Goal: Information Seeking & Learning: Learn about a topic

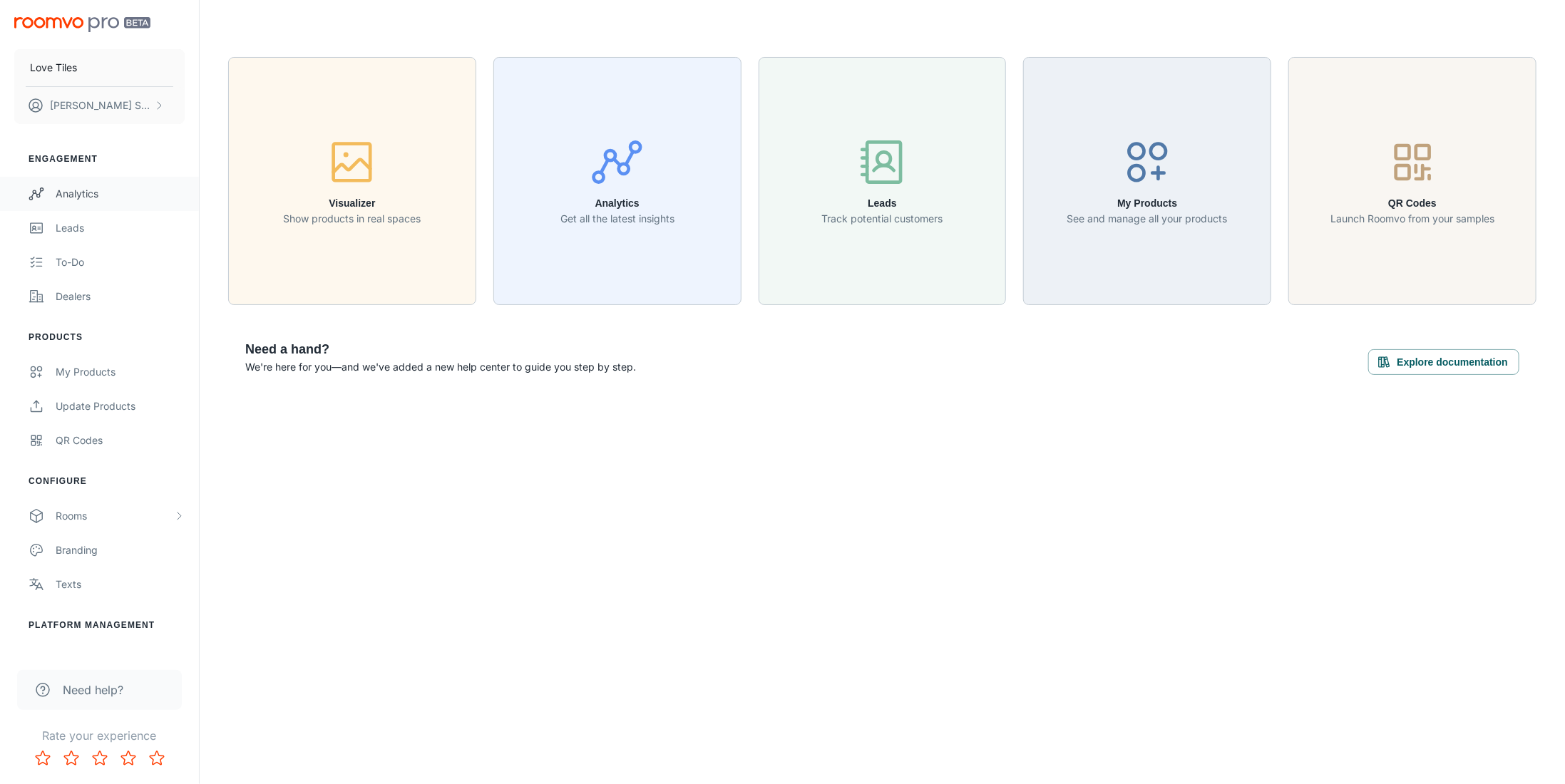
click at [100, 195] on div "Analytics" at bounding box center [120, 194] width 129 height 16
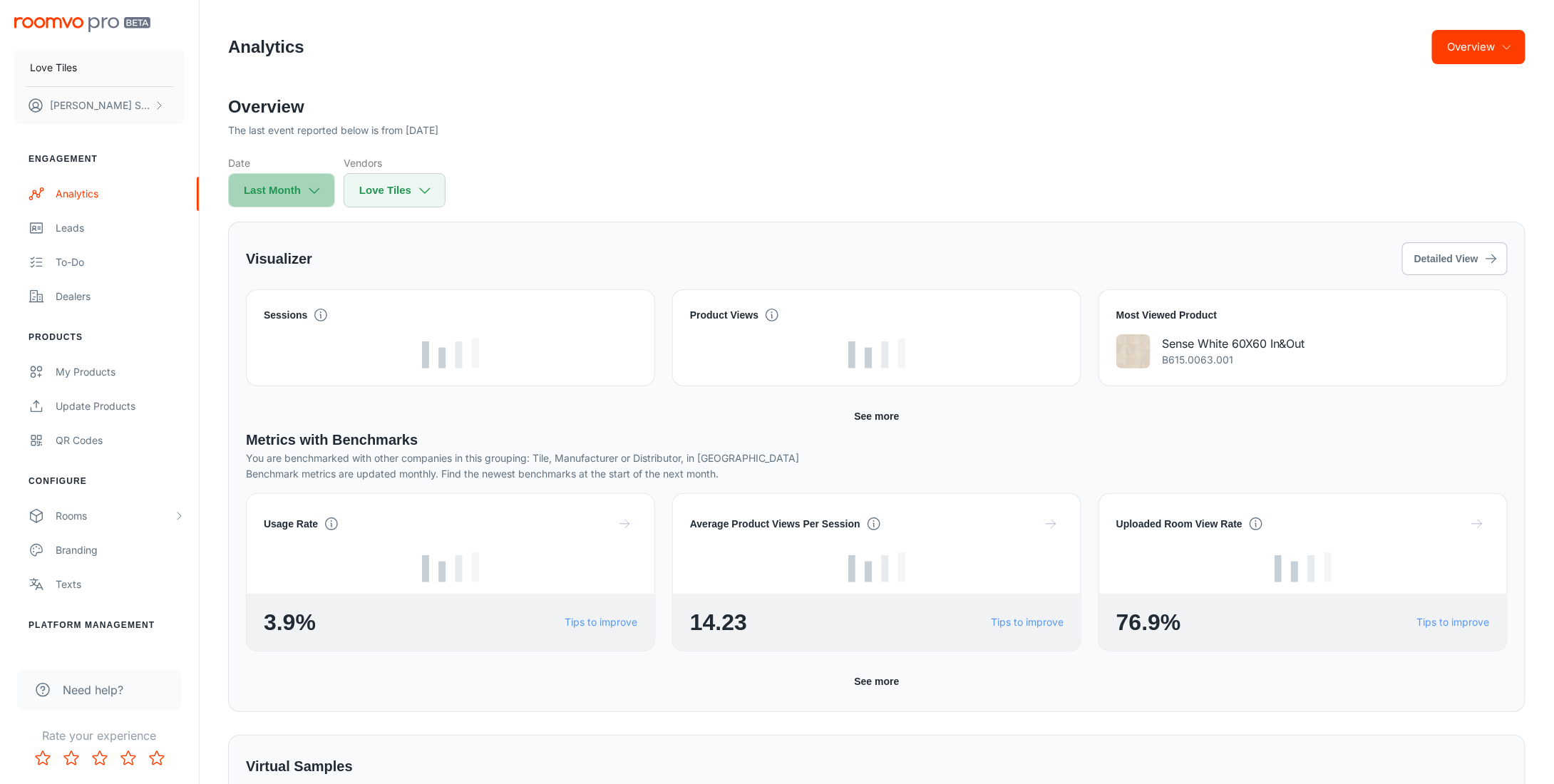
click at [301, 187] on button "Last Month" at bounding box center [281, 190] width 107 height 34
select select "7"
select select "2025"
select select "7"
select select "2025"
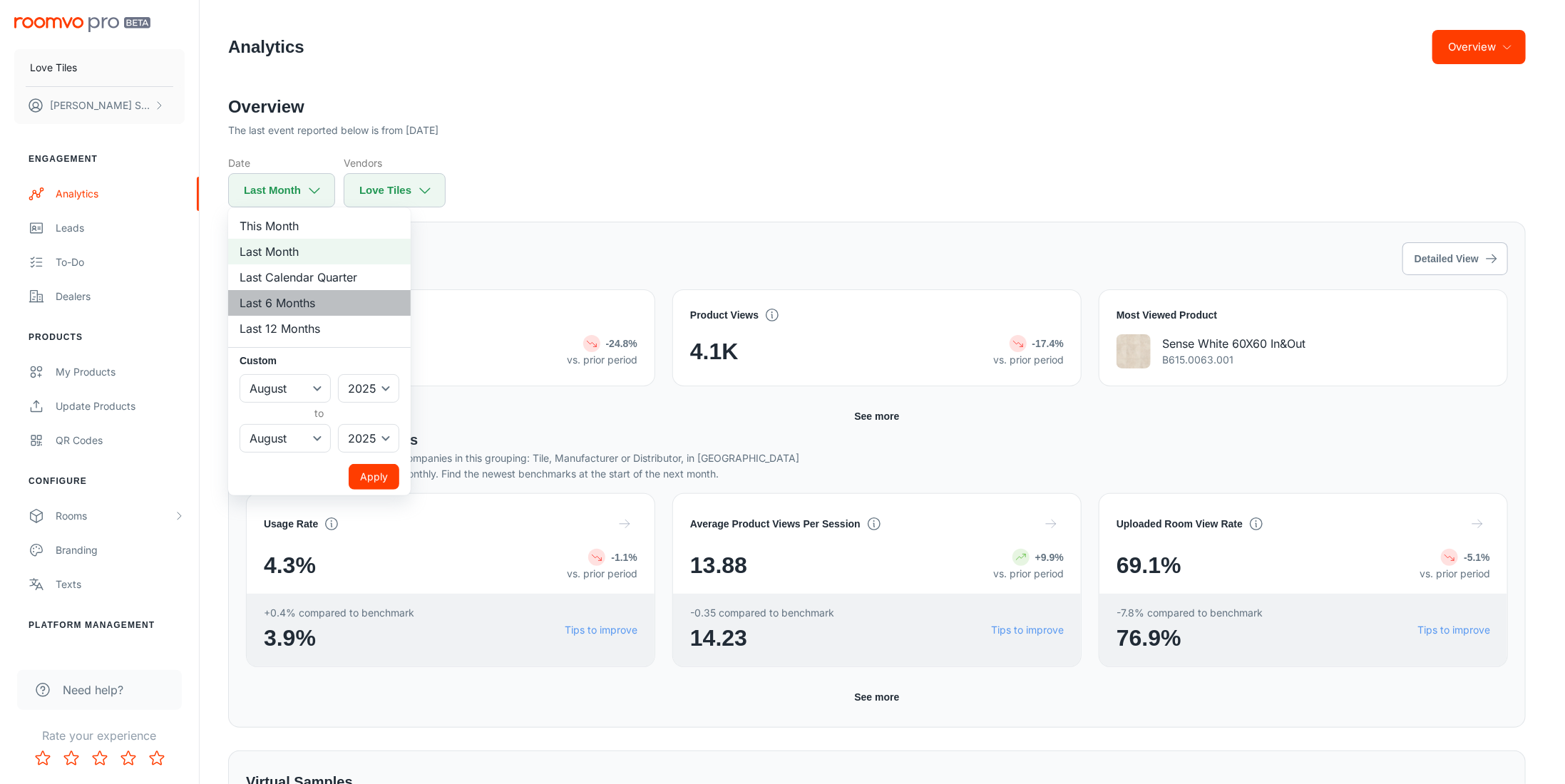
click at [291, 312] on li "Last 6 Months" at bounding box center [319, 303] width 182 height 26
click at [279, 327] on li "Last 12 Months" at bounding box center [319, 329] width 182 height 26
select select "8"
select select "2024"
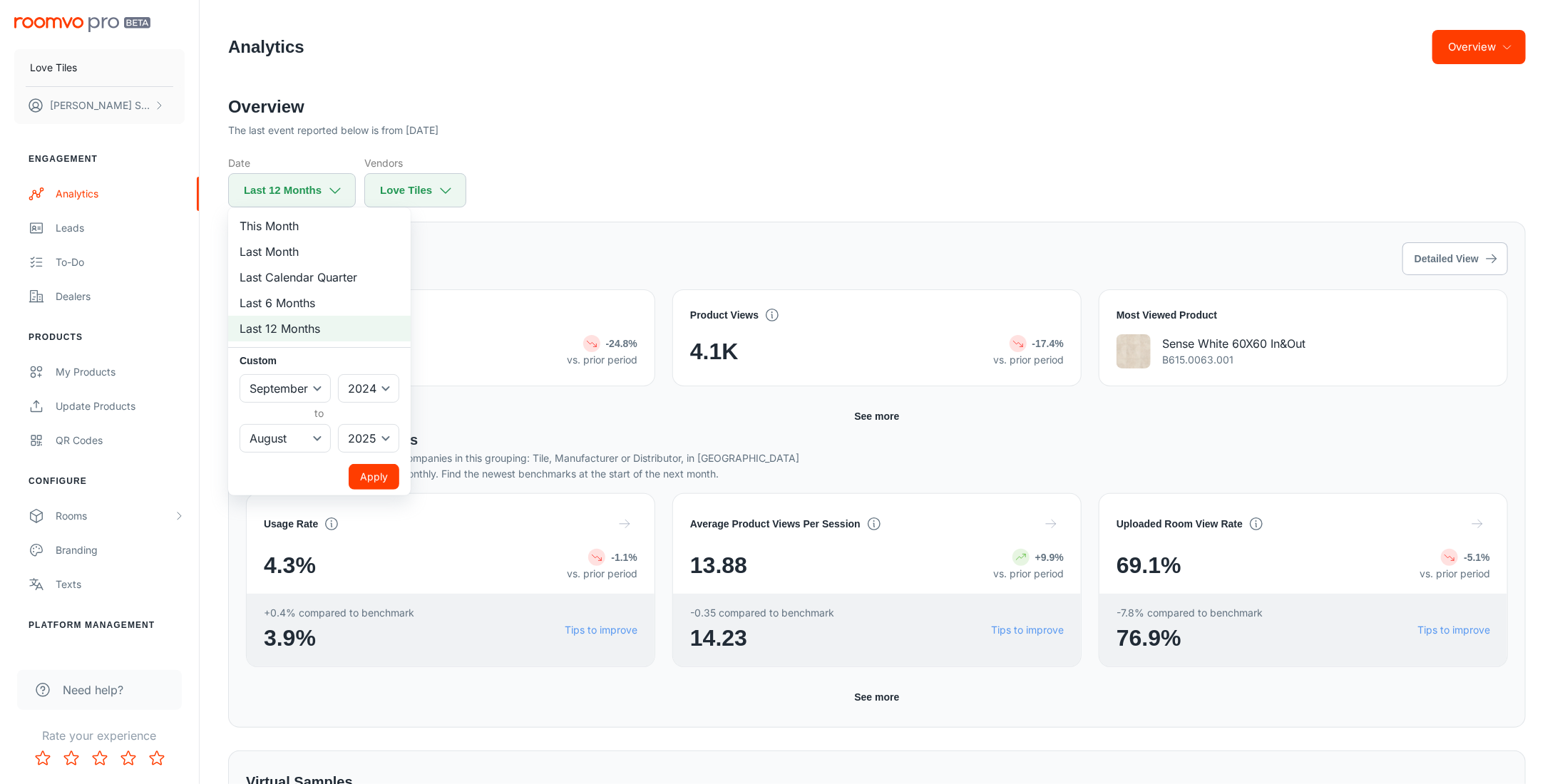
click at [547, 187] on div at bounding box center [782, 392] width 1565 height 784
select select "7"
select select "2025"
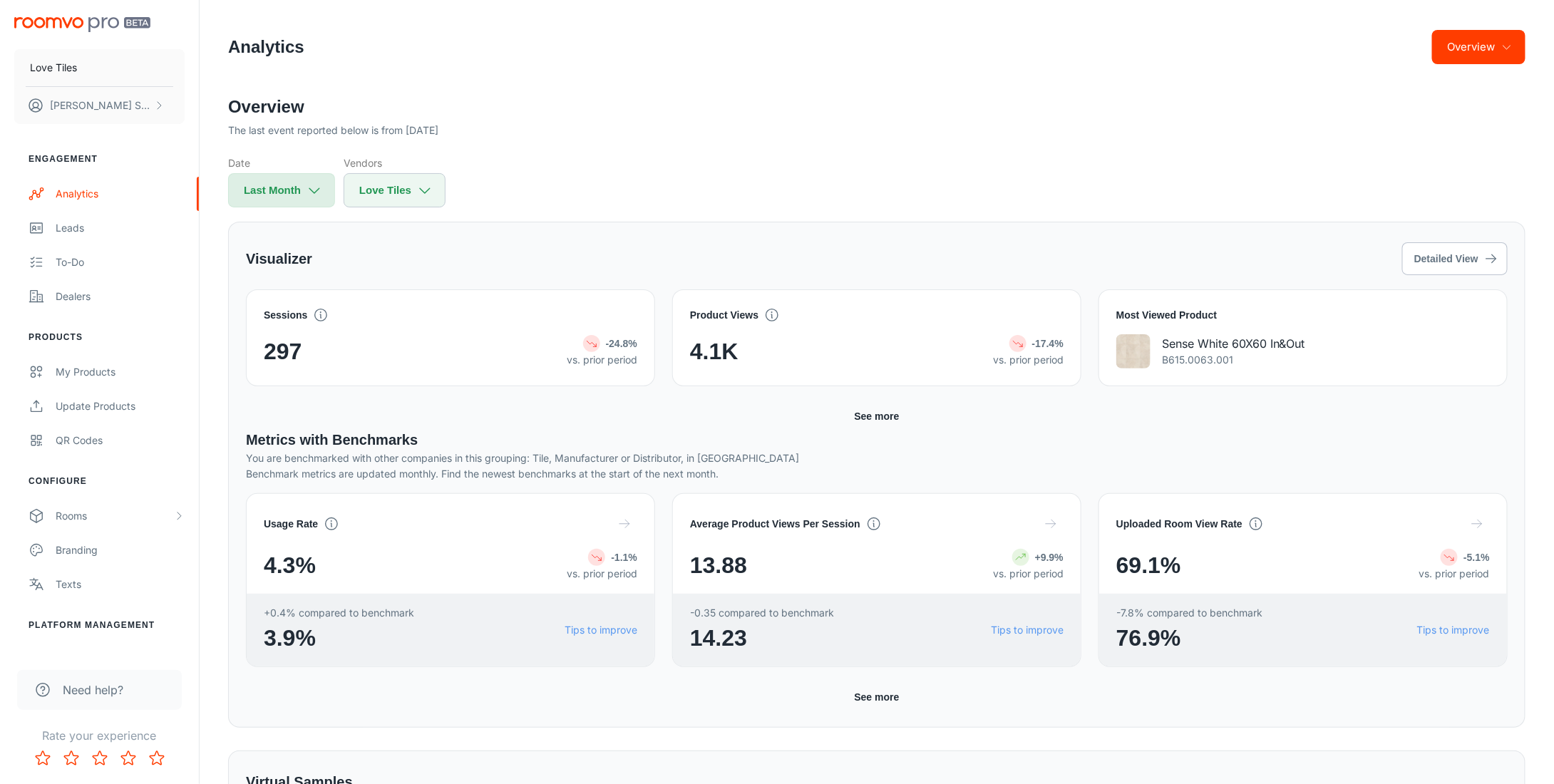
click at [270, 194] on button "Last Month" at bounding box center [281, 190] width 107 height 34
select select "7"
select select "2025"
select select "7"
select select "2025"
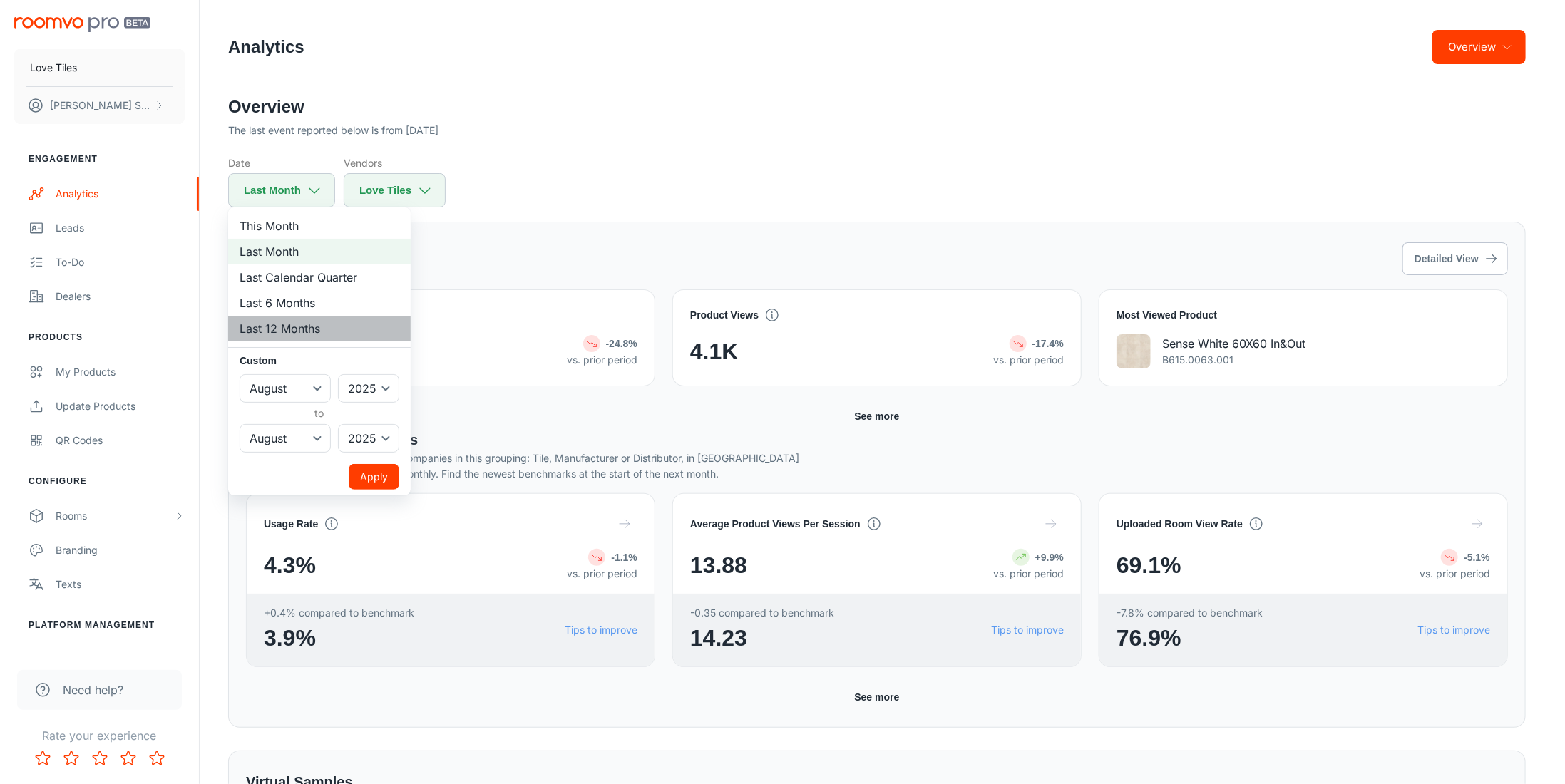
click at [308, 326] on li "Last 12 Months" at bounding box center [319, 329] width 182 height 26
select select "8"
select select "2024"
click at [586, 176] on div at bounding box center [782, 392] width 1565 height 784
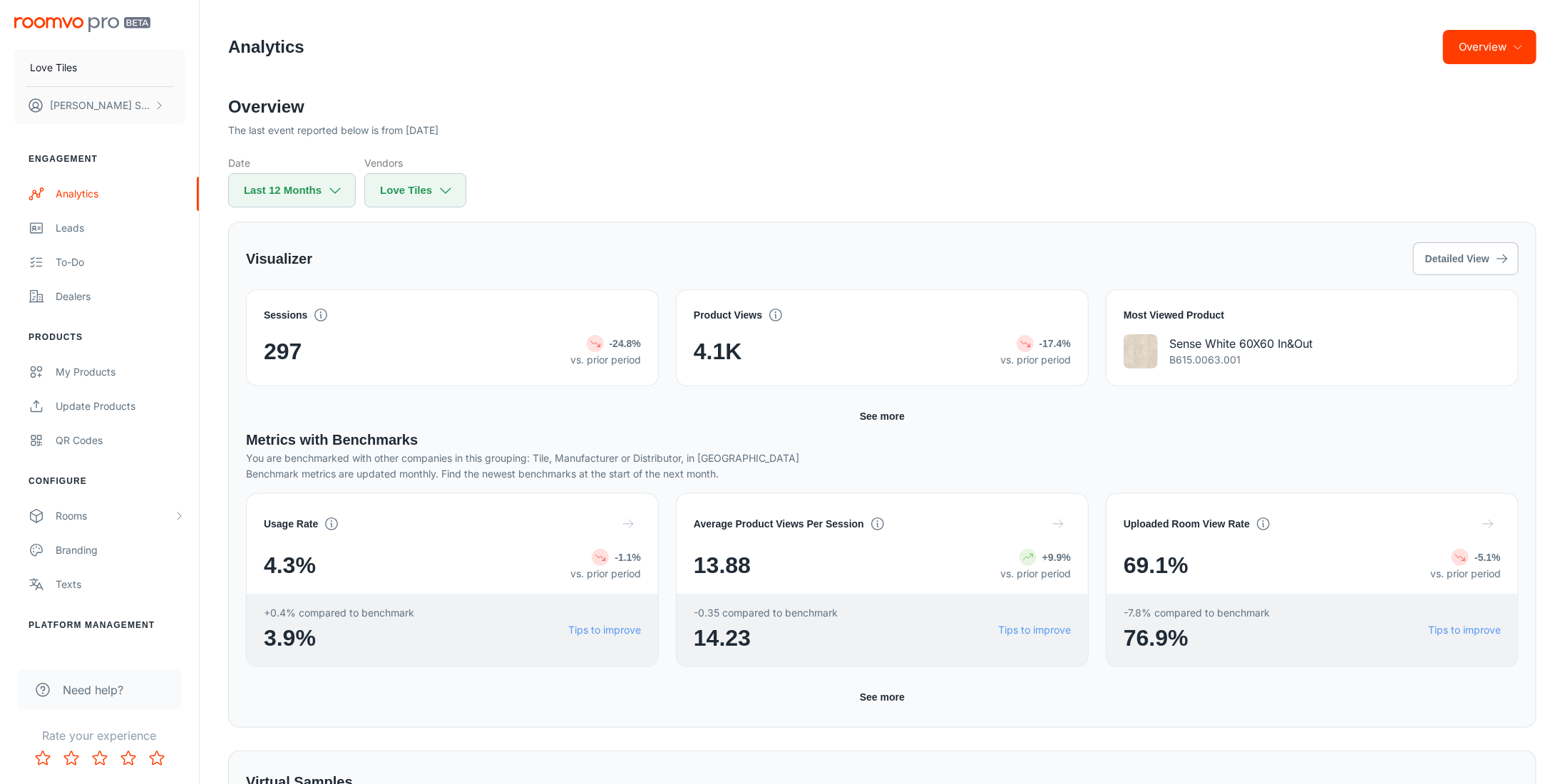
select select "7"
select select "2025"
click at [302, 196] on button "Last Month" at bounding box center [281, 190] width 107 height 34
select select "7"
select select "2025"
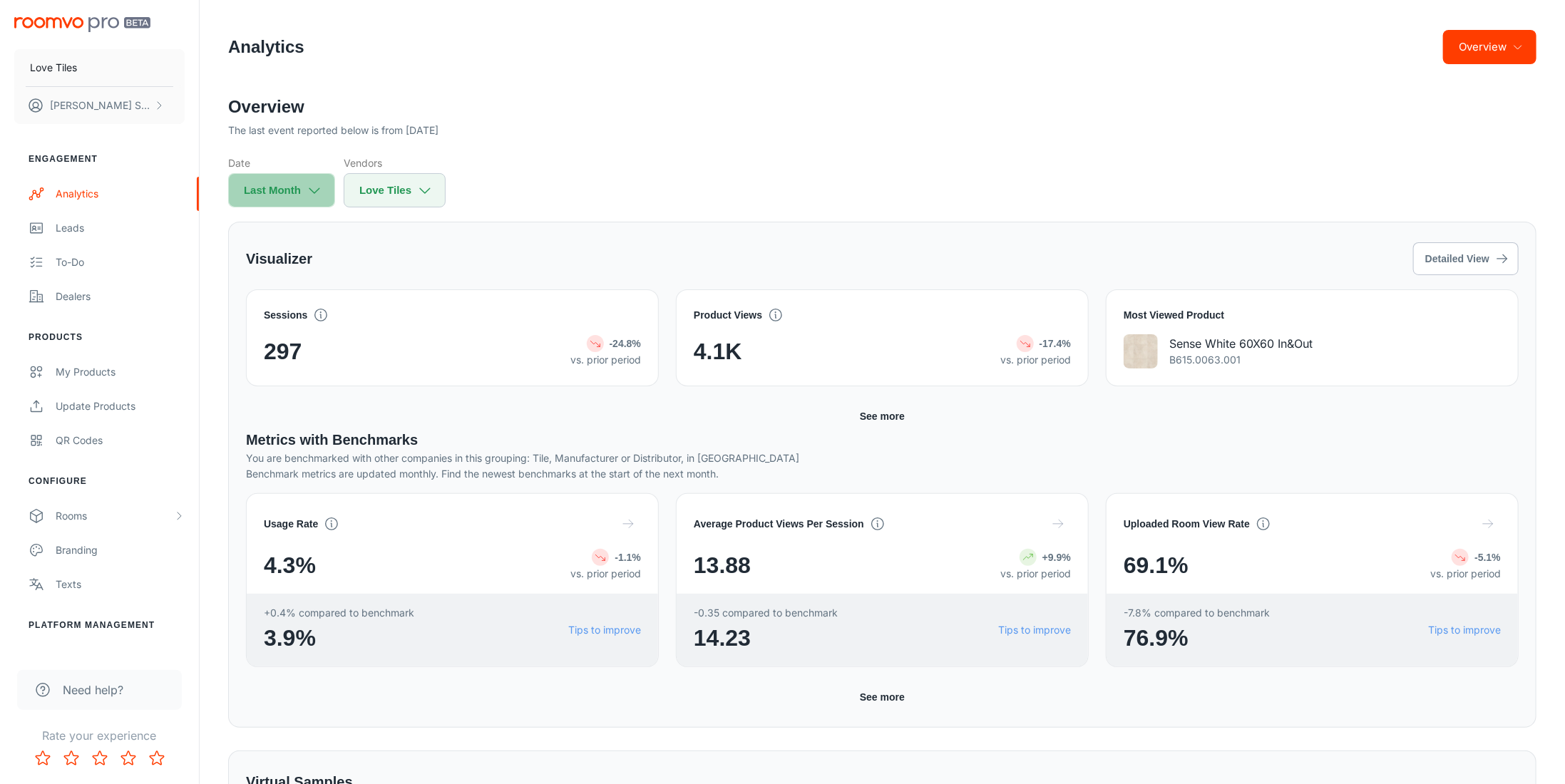
select select "7"
select select "2025"
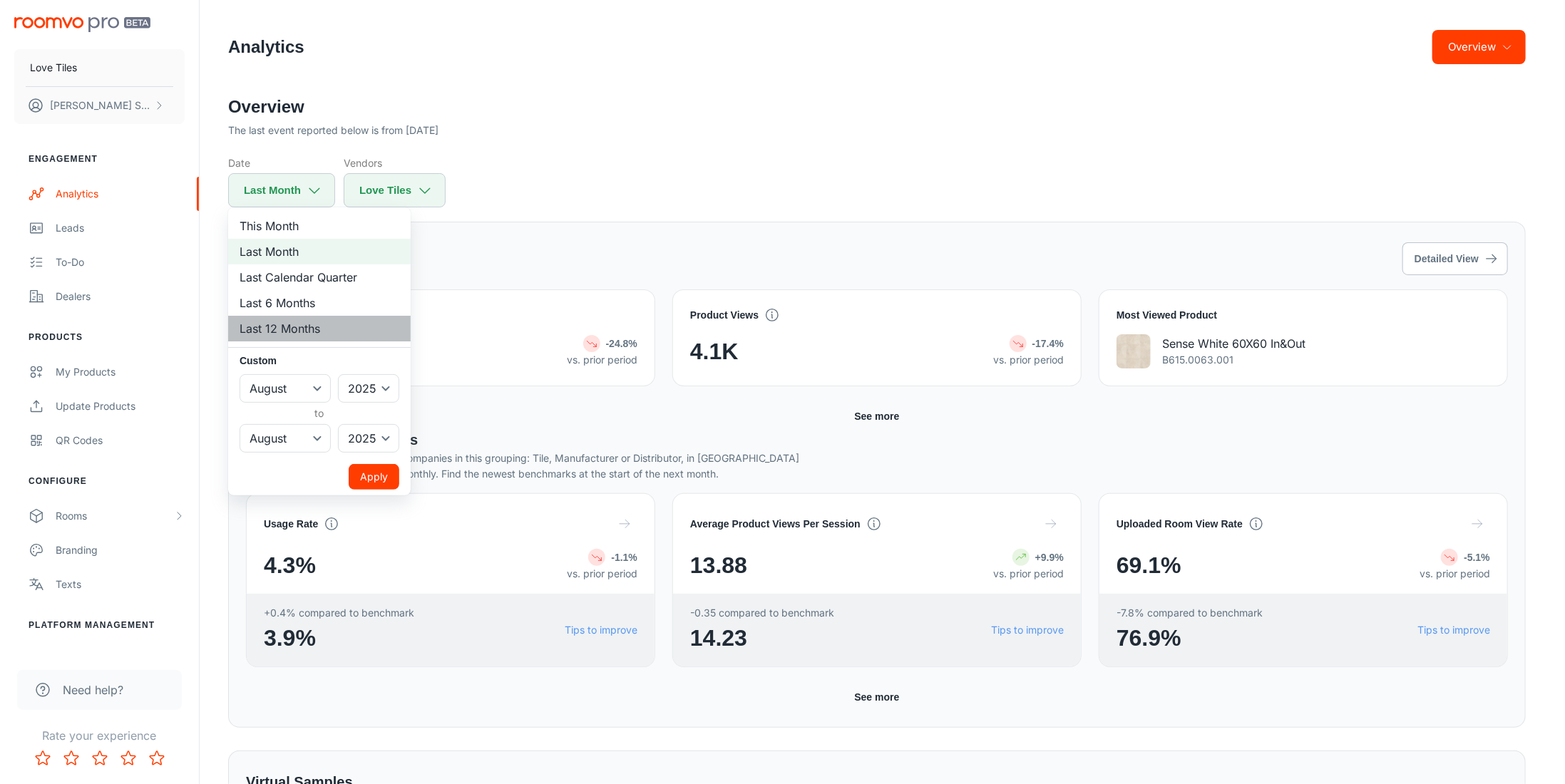
click at [297, 330] on li "Last 12 Months" at bounding box center [319, 329] width 182 height 26
select select "8"
select select "2024"
click at [322, 389] on select "January February March April May June July August September October November De…" at bounding box center [285, 389] width 91 height 29
click at [298, 301] on li "Last 6 Months" at bounding box center [319, 303] width 182 height 26
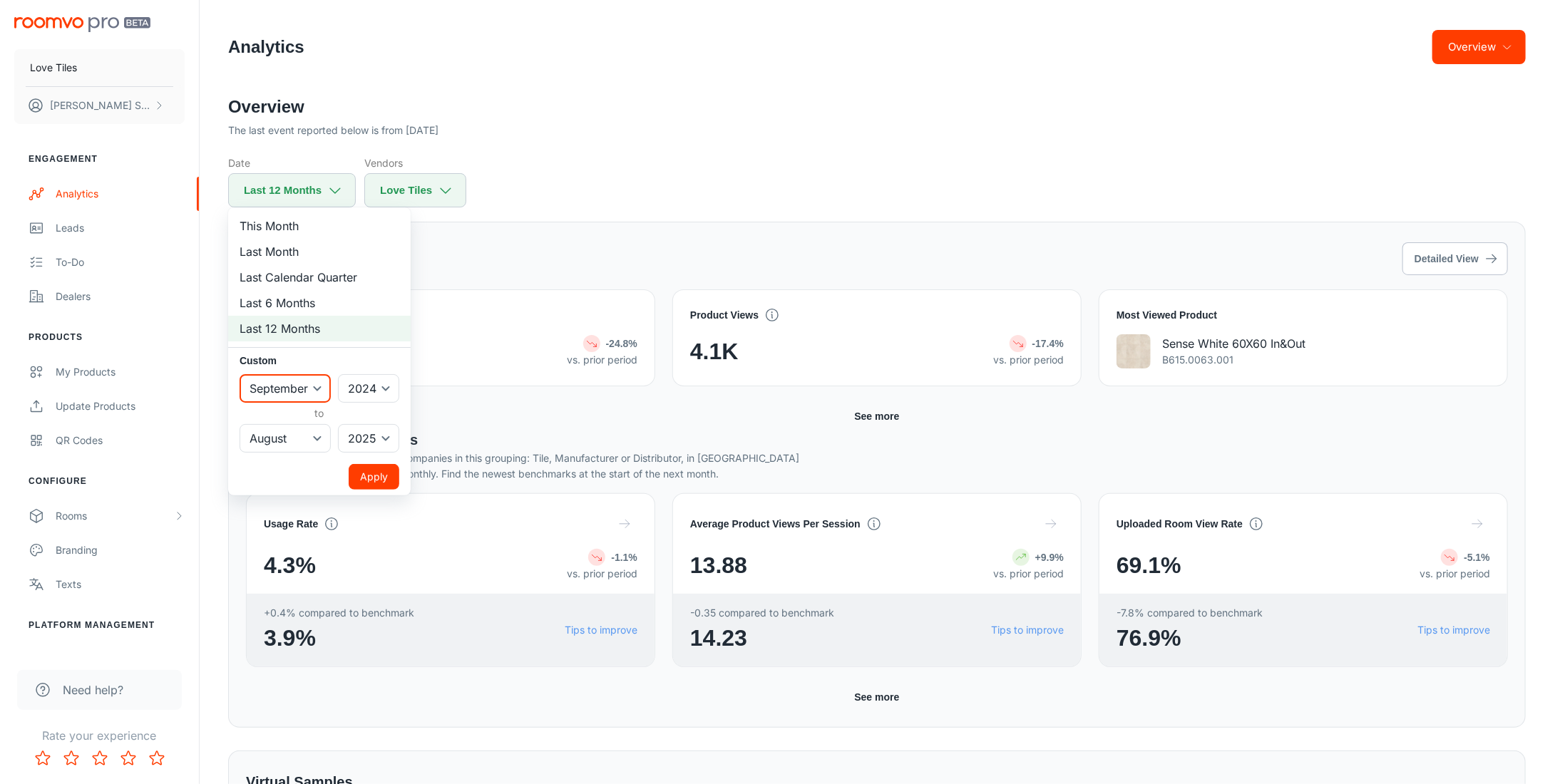
select select "2"
select select "2025"
click at [379, 477] on button "Apply" at bounding box center [374, 477] width 51 height 26
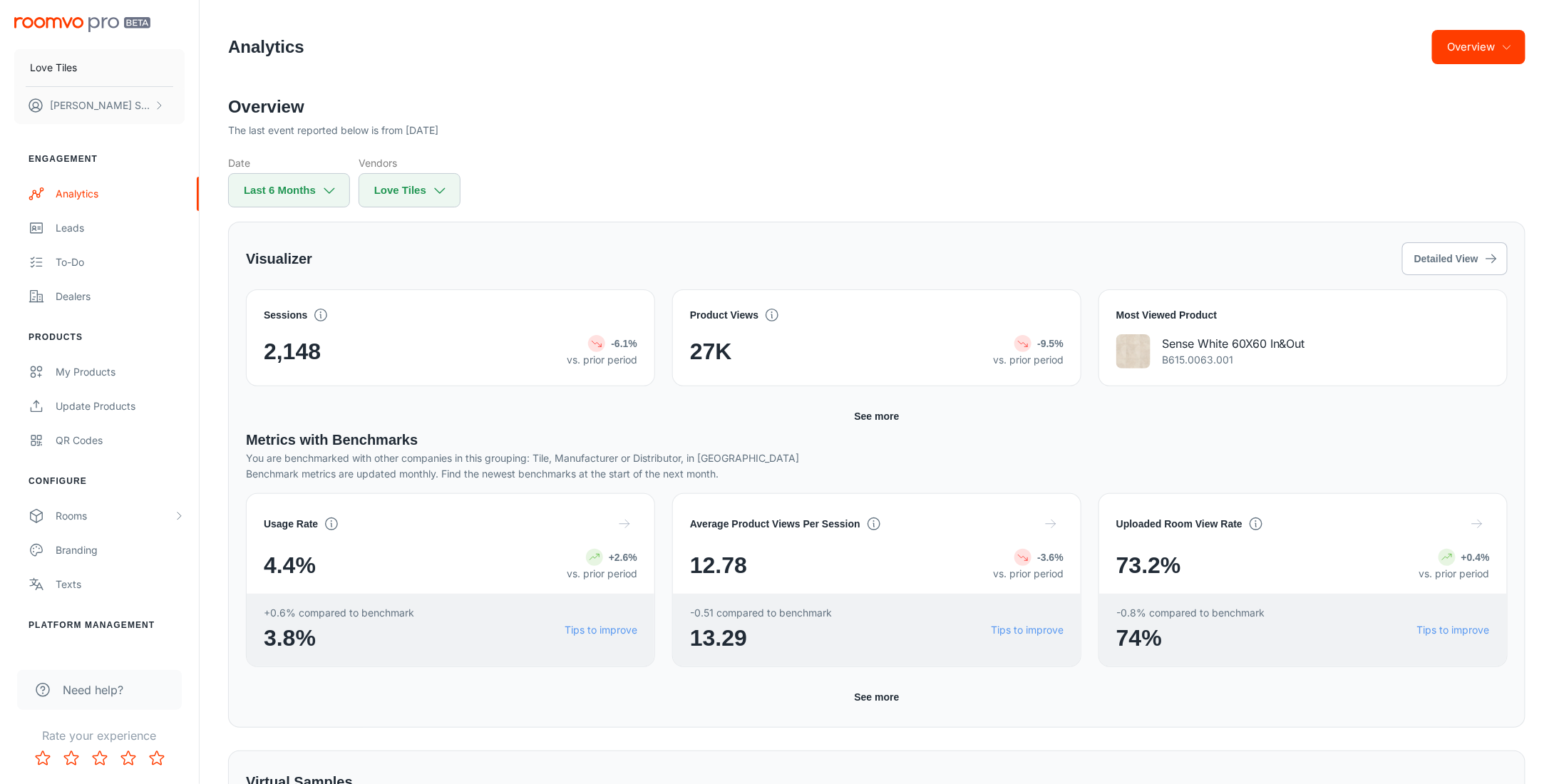
click at [1476, 50] on button "Overview" at bounding box center [1478, 46] width 93 height 34
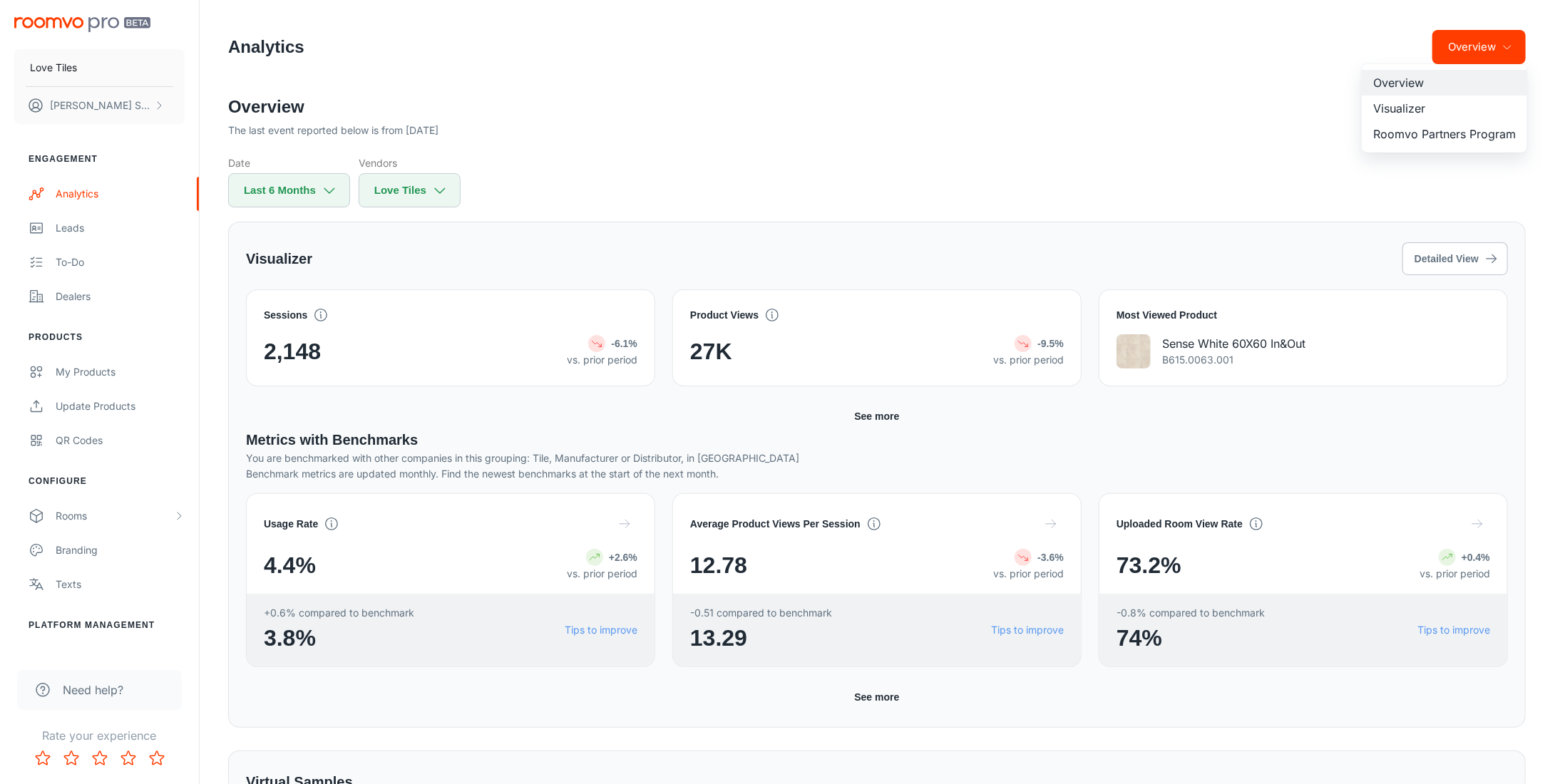
click at [1476, 50] on div at bounding box center [782, 392] width 1565 height 784
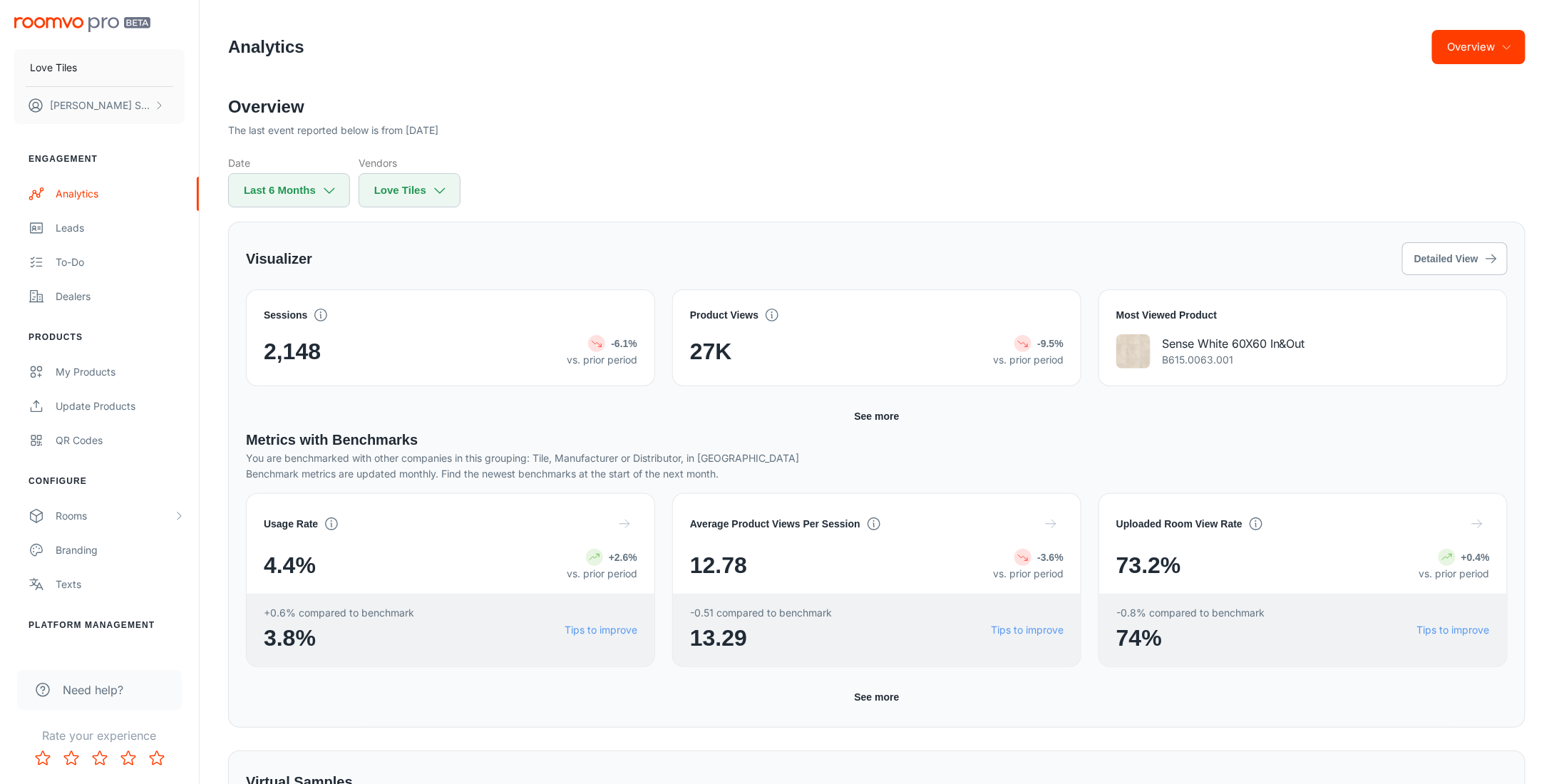
click at [1085, 124] on div "The last event reported below is from [DATE]" at bounding box center [876, 130] width 1297 height 16
click at [1470, 260] on button "Detailed View" at bounding box center [1455, 258] width 106 height 33
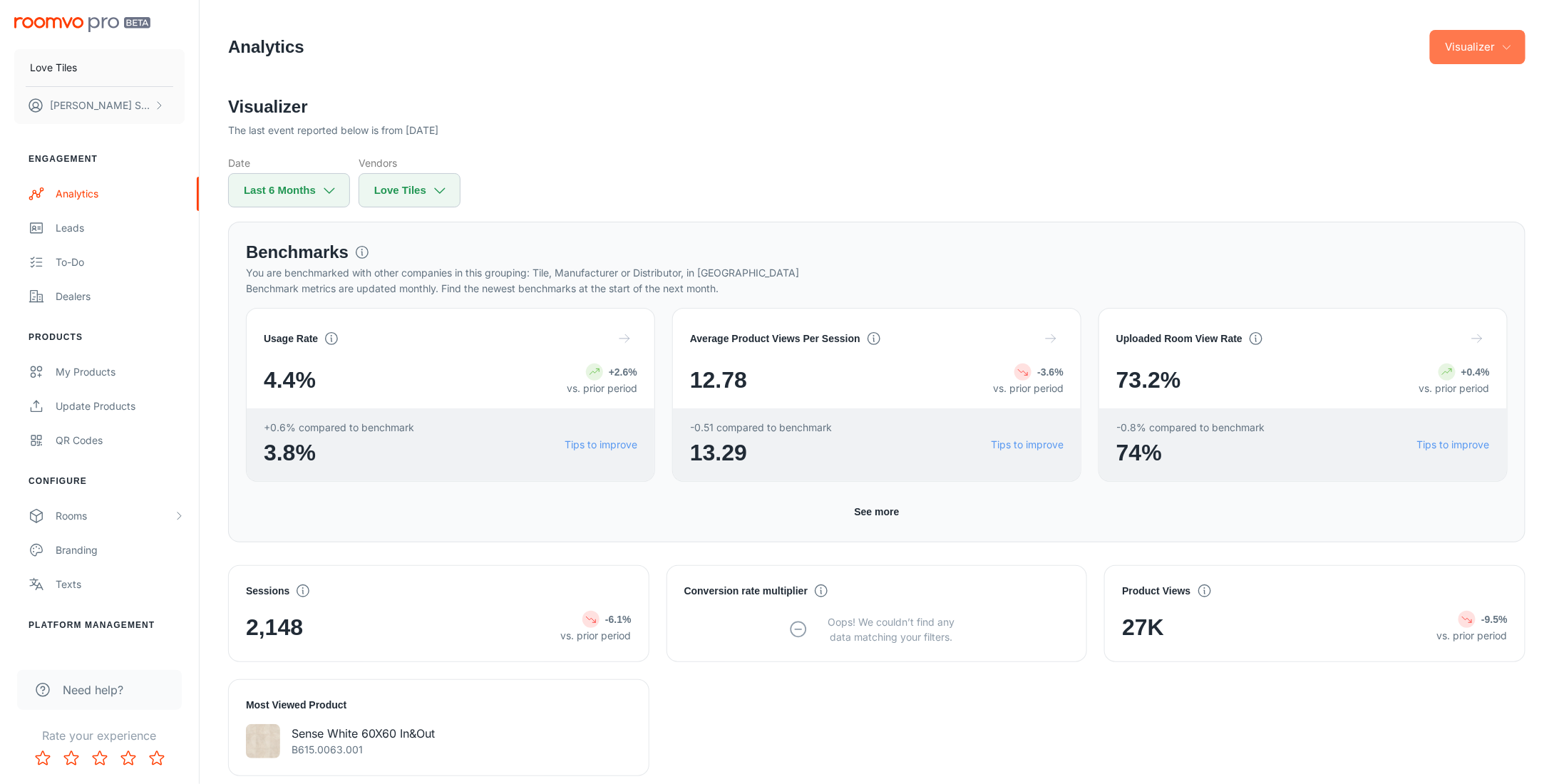
click at [1484, 47] on button "Visualizer" at bounding box center [1477, 46] width 96 height 34
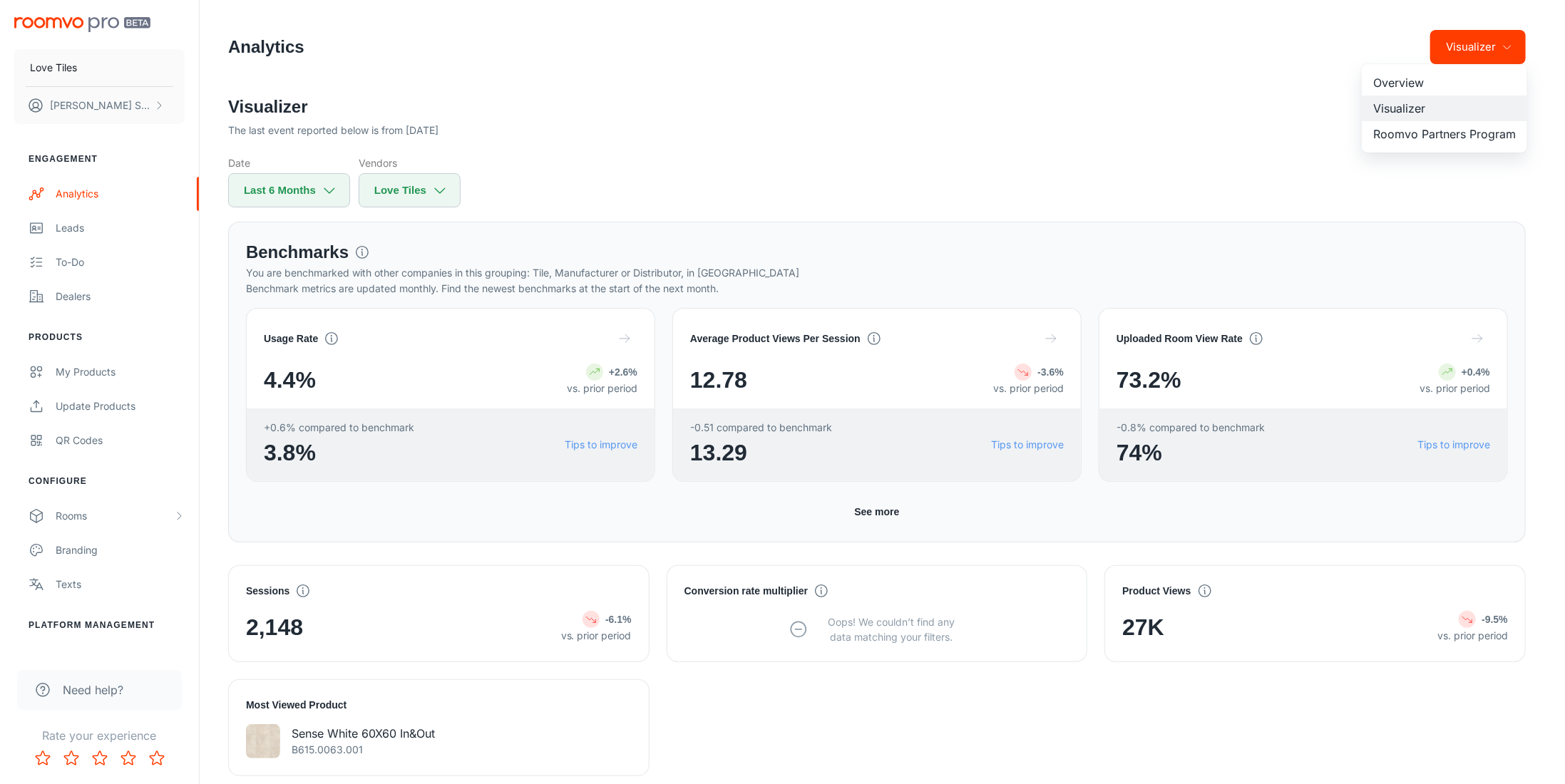
click at [1415, 80] on li "Overview" at bounding box center [1444, 83] width 166 height 26
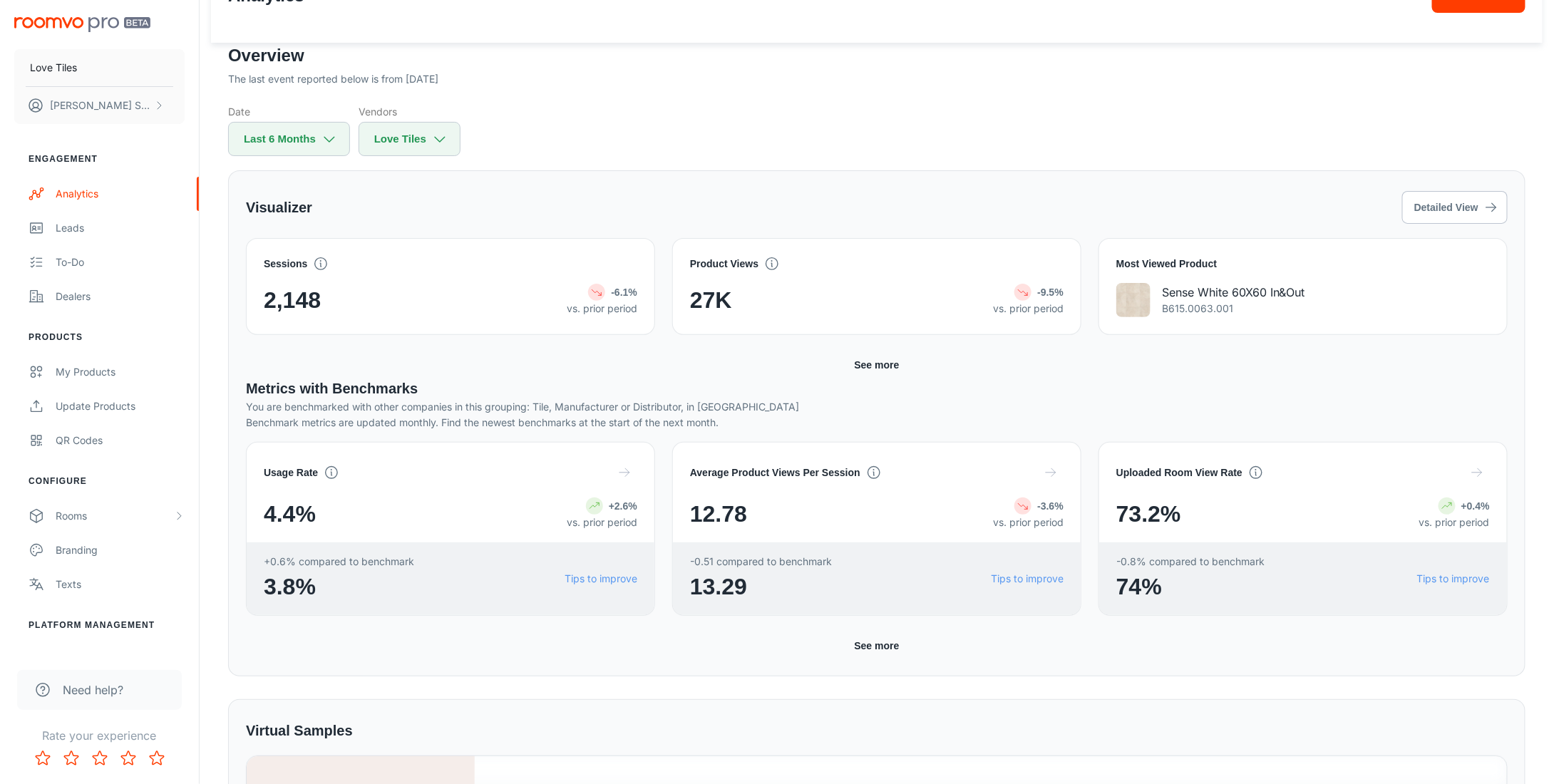
scroll to position [71, 0]
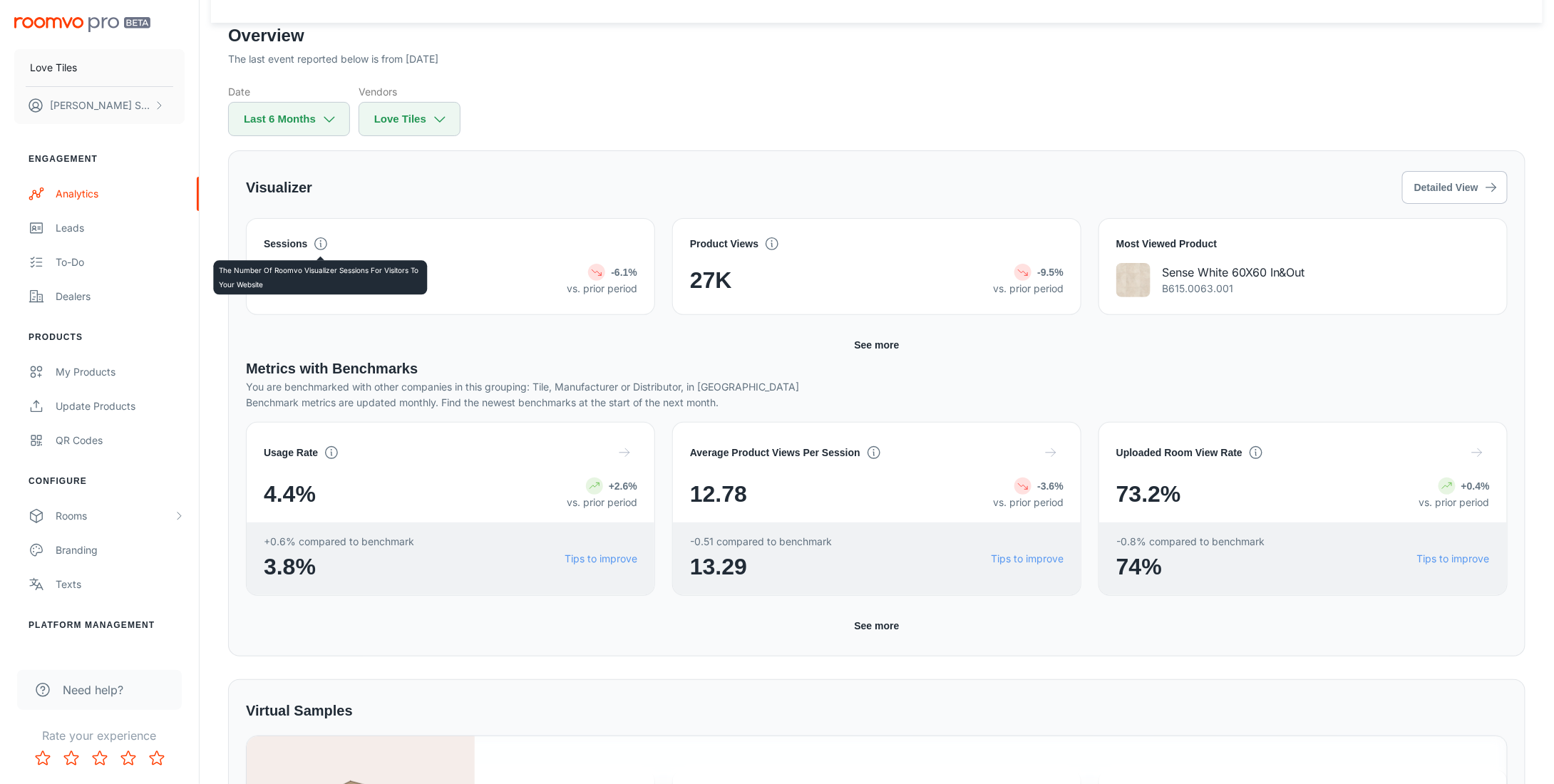
click at [320, 243] on polyline at bounding box center [320, 244] width 1 height 4
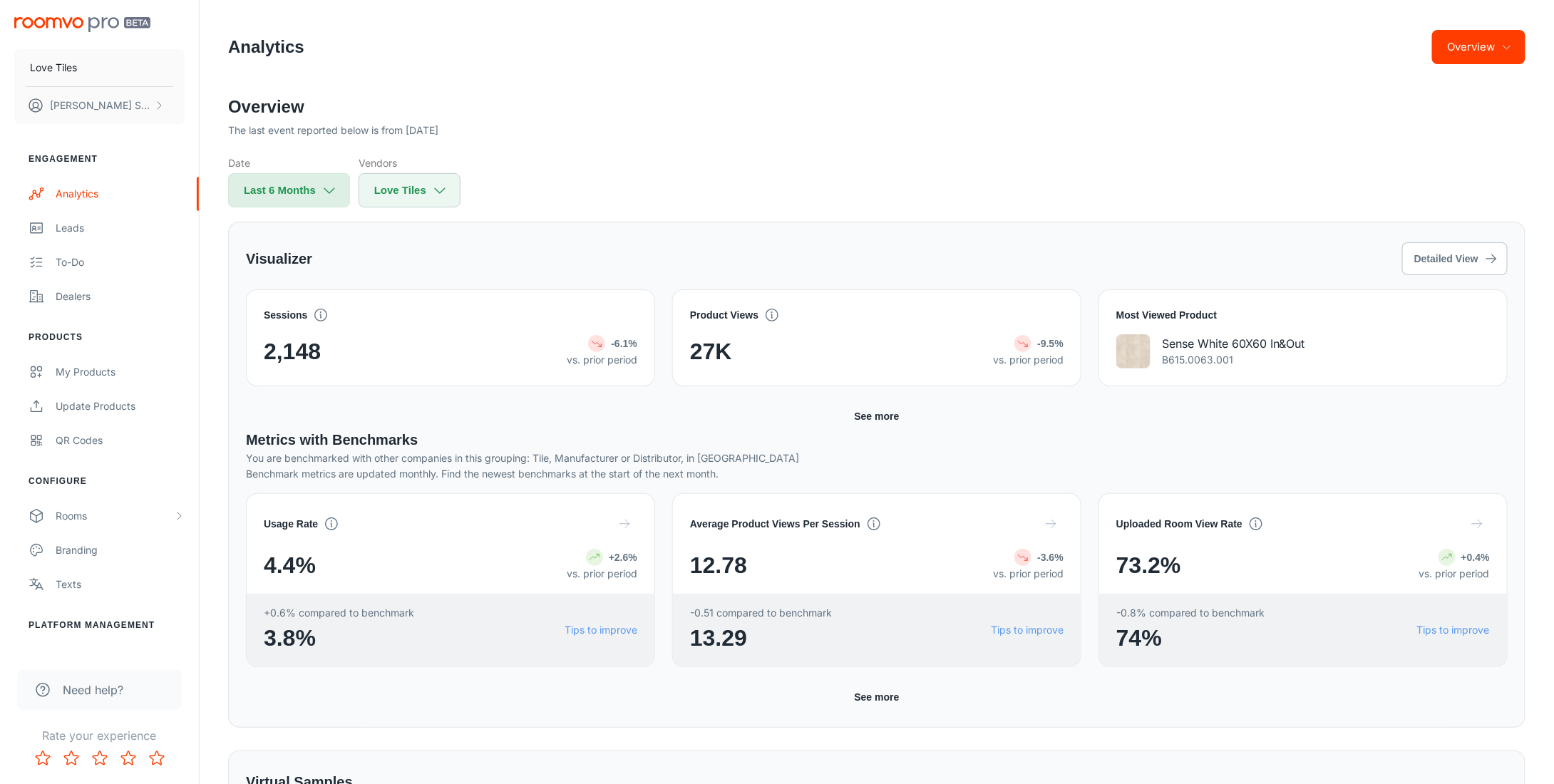
click at [328, 195] on icon "button" at bounding box center [329, 190] width 16 height 16
select select "2"
select select "2025"
select select "7"
select select "2025"
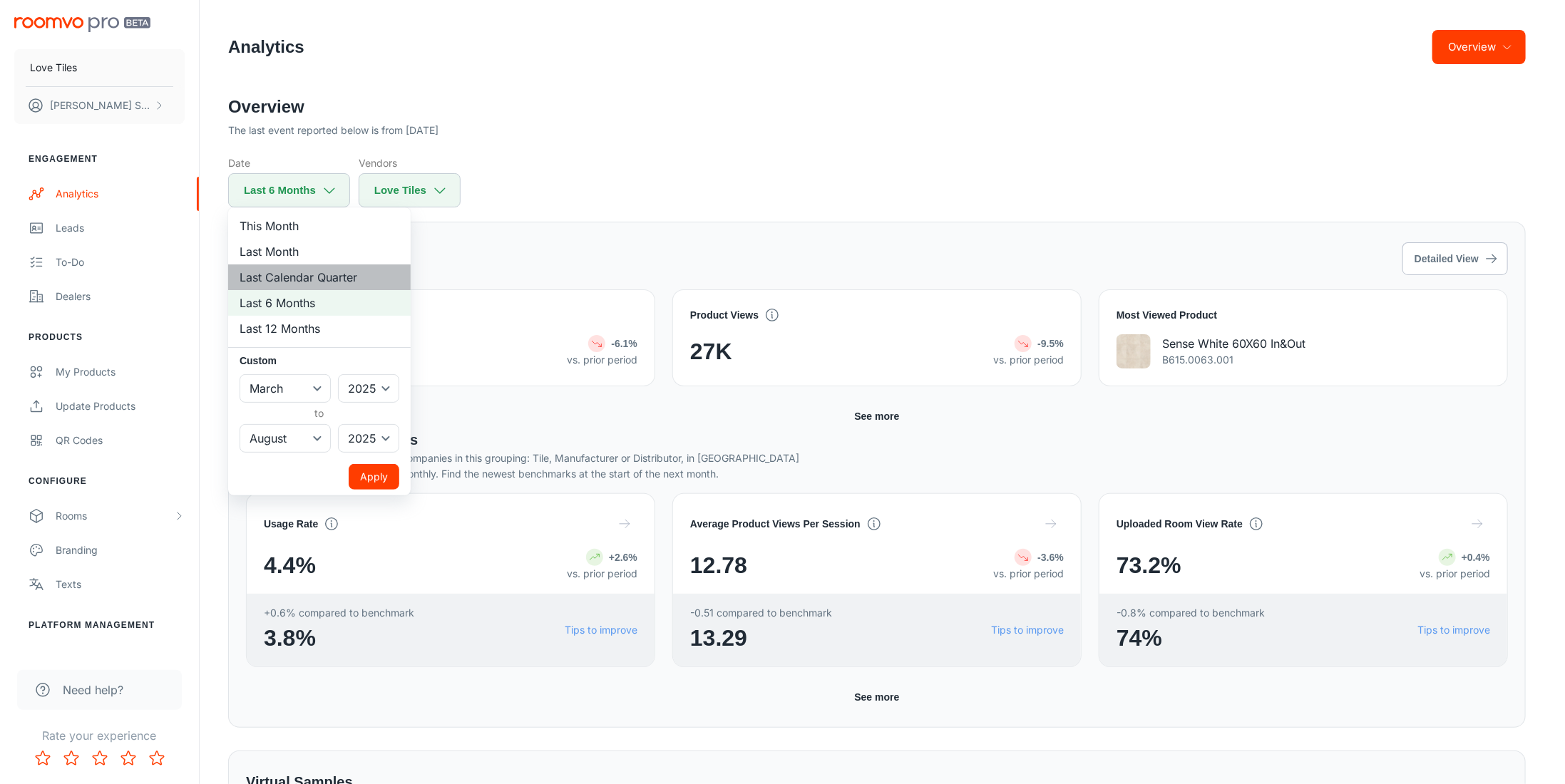
click at [354, 285] on li "Last Calendar Quarter" at bounding box center [319, 277] width 182 height 26
select select "3"
select select "5"
click at [374, 483] on button "Apply" at bounding box center [374, 477] width 51 height 26
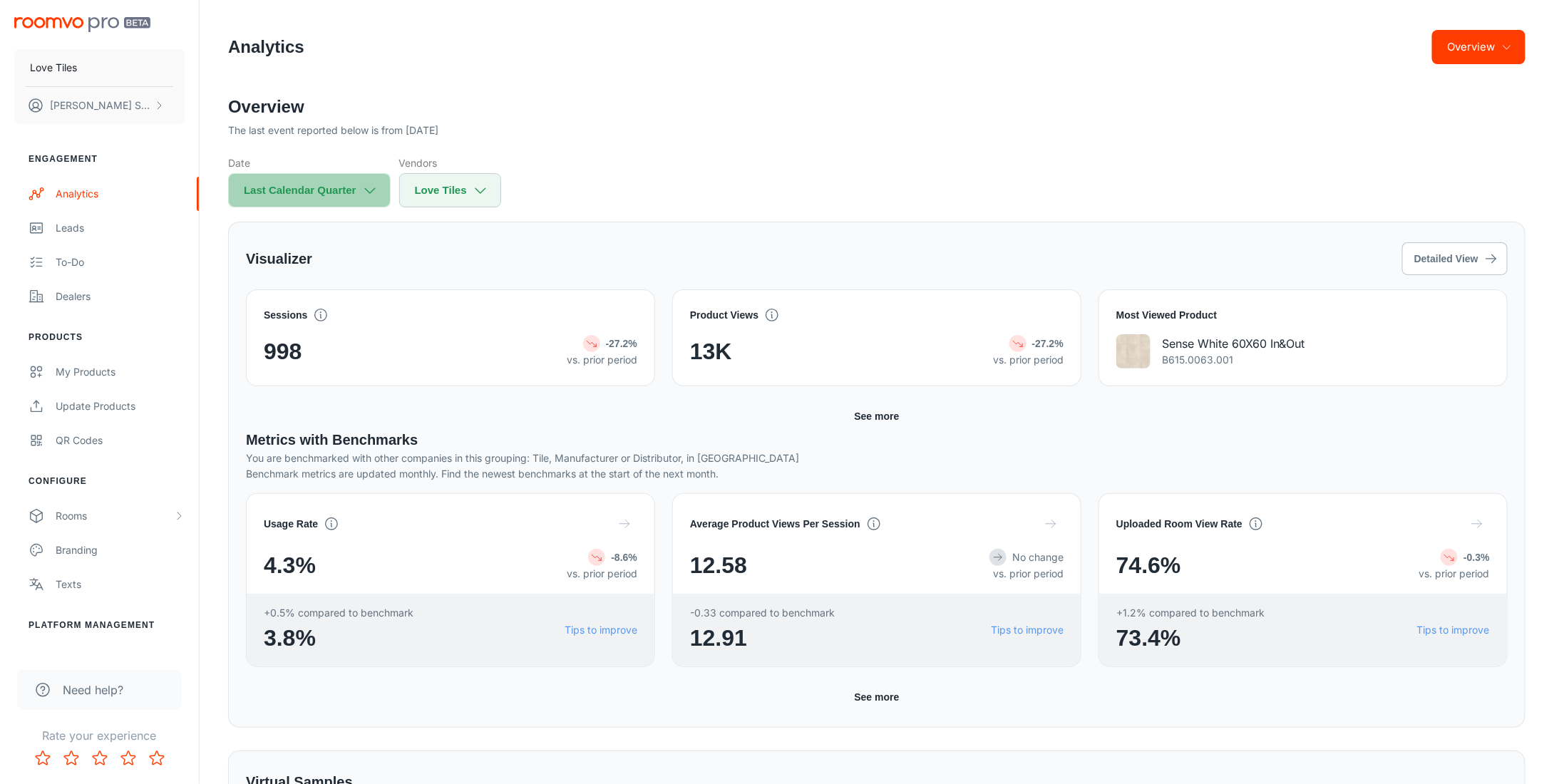
click at [378, 195] on icon "button" at bounding box center [370, 190] width 16 height 16
select select "3"
select select "2025"
select select "5"
select select "2025"
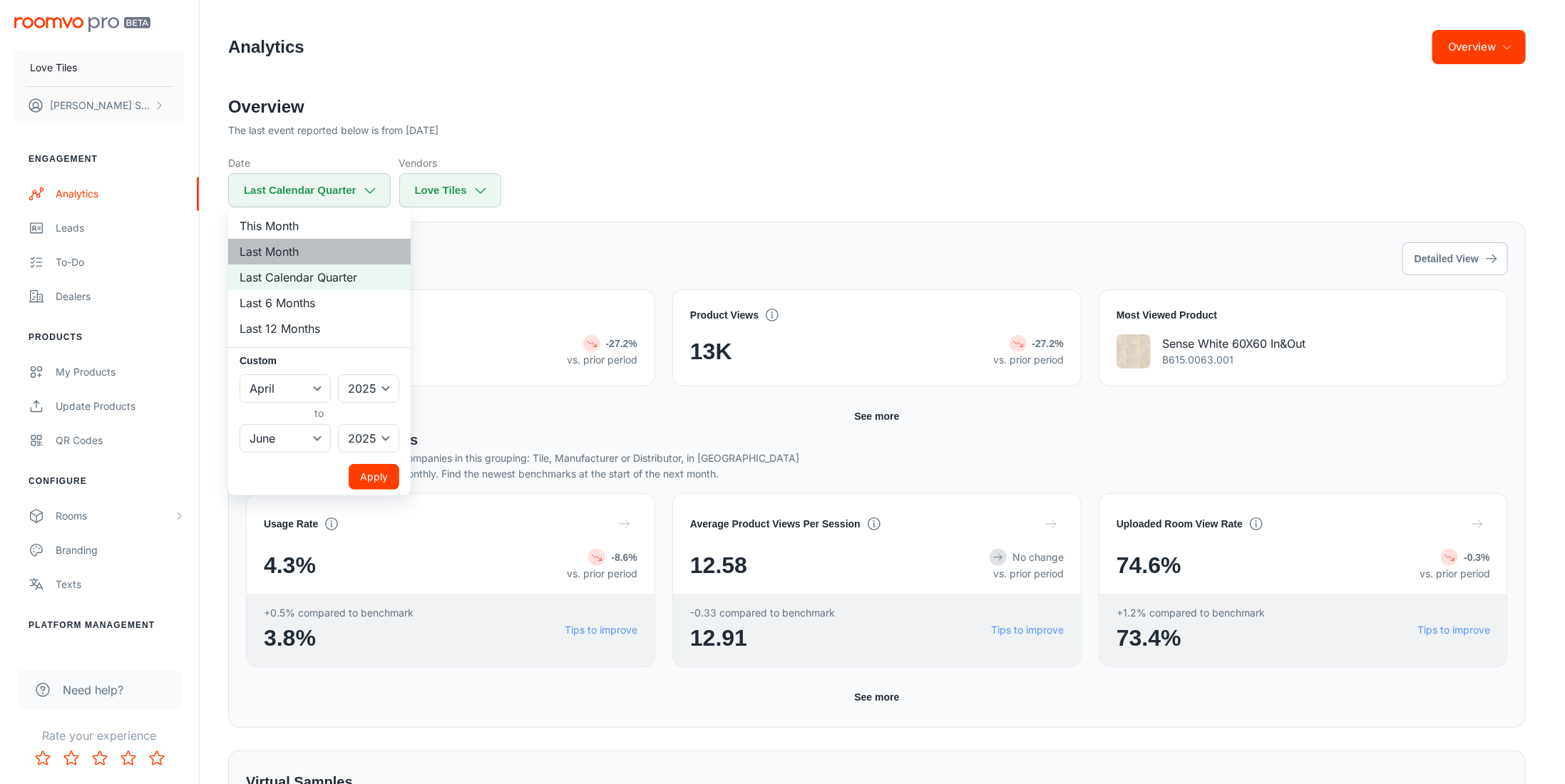
click at [361, 247] on li "Last Month" at bounding box center [319, 251] width 182 height 26
select select "7"
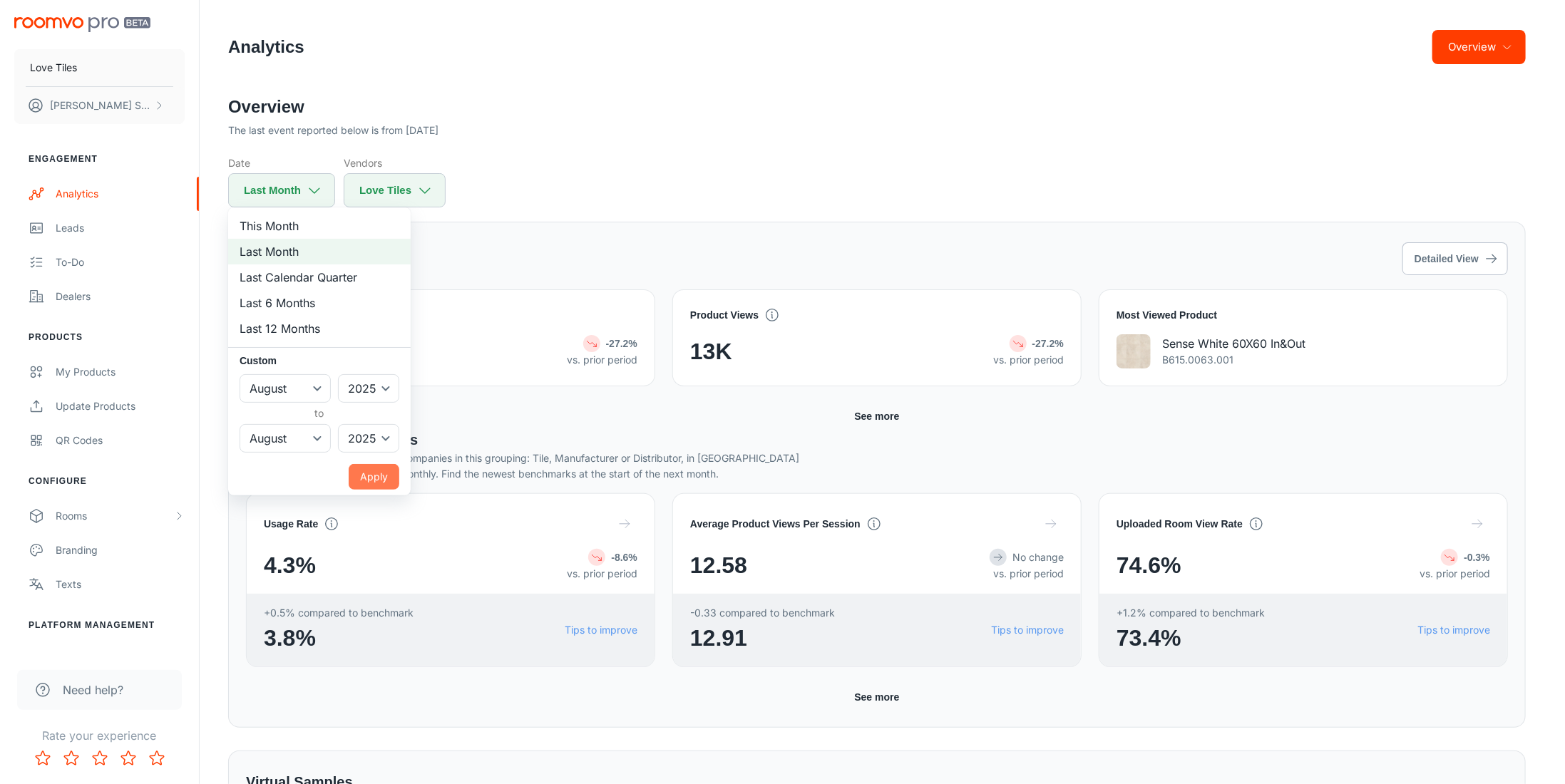
click at [365, 486] on button "Apply" at bounding box center [374, 477] width 51 height 26
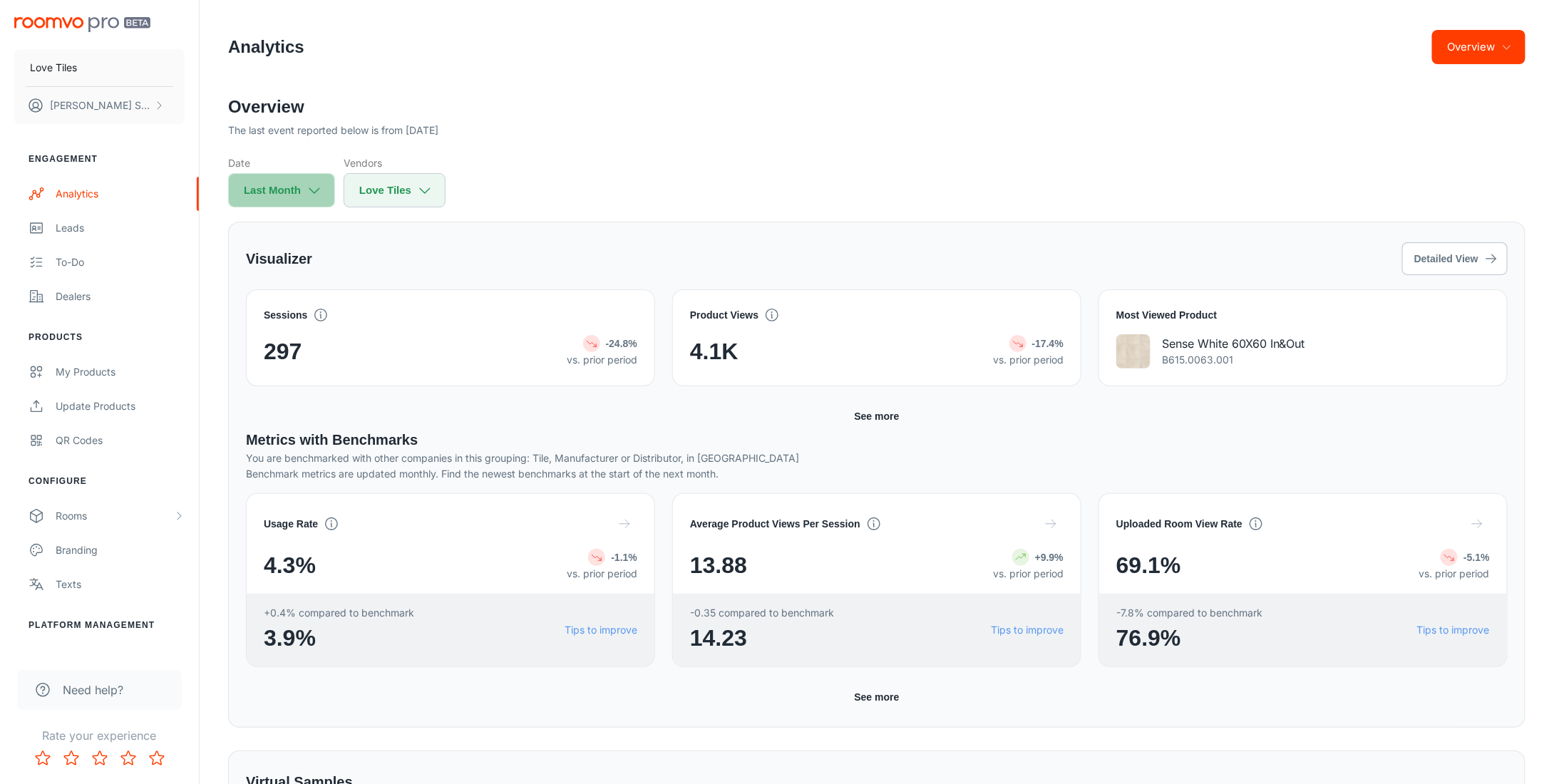
click at [307, 202] on button "Last Month" at bounding box center [281, 190] width 107 height 34
select select "7"
select select "2025"
select select "7"
select select "2025"
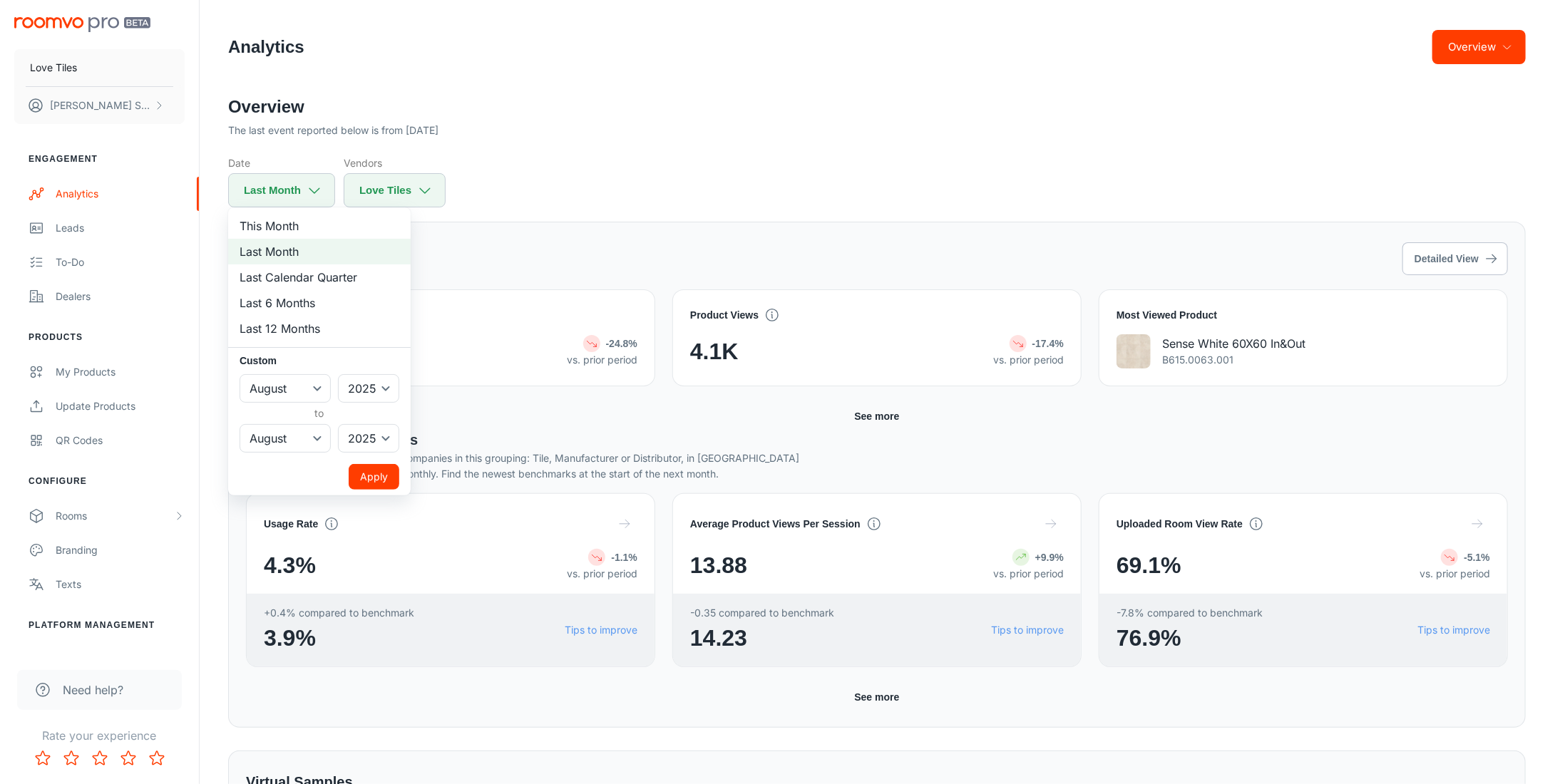
click at [308, 227] on li "This Month" at bounding box center [319, 226] width 182 height 26
select select "8"
click at [379, 483] on button "Apply" at bounding box center [374, 477] width 51 height 26
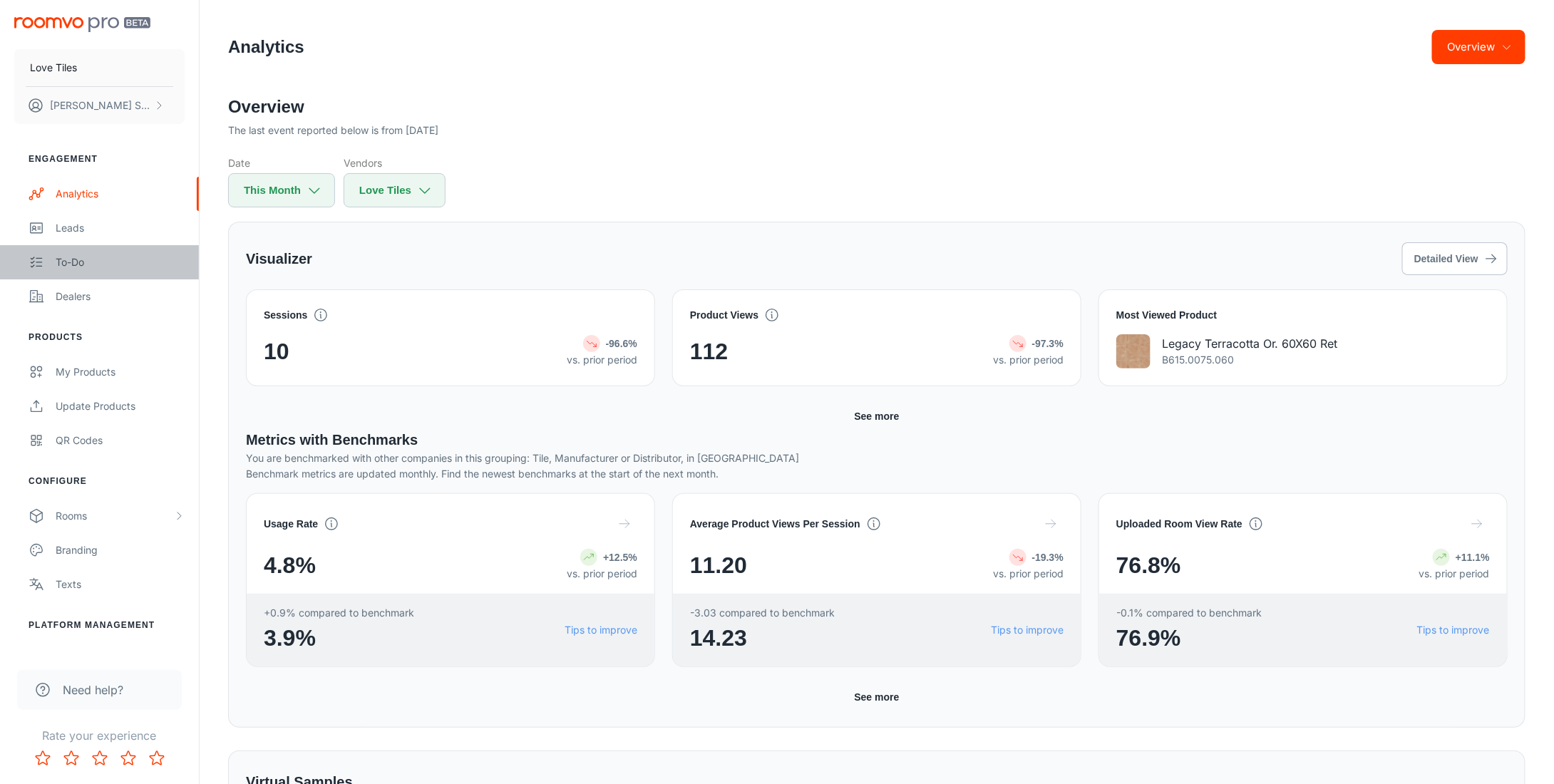
click at [85, 261] on div "To-do" at bounding box center [120, 262] width 129 height 16
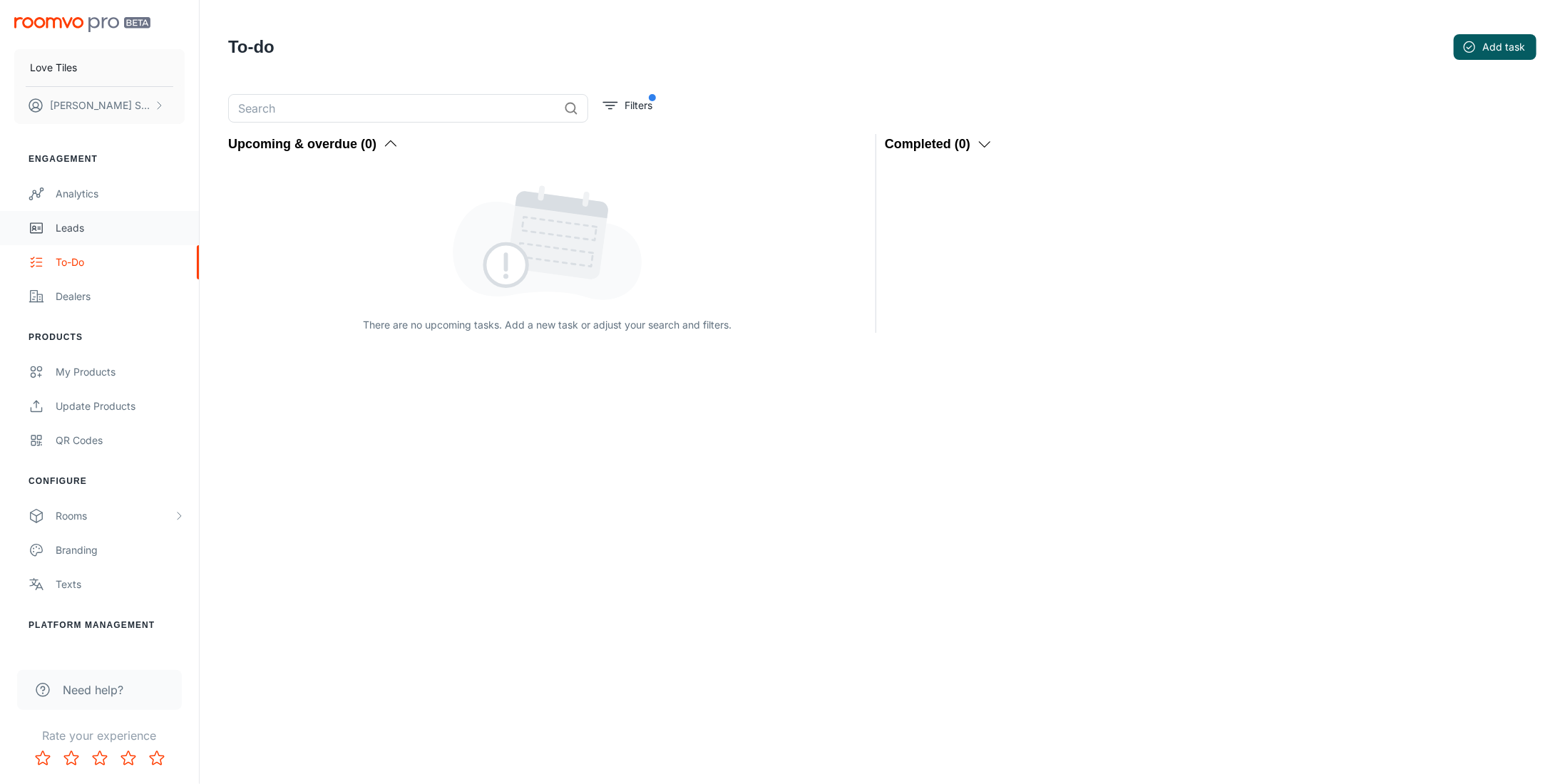
click at [68, 228] on div "Leads" at bounding box center [120, 228] width 129 height 16
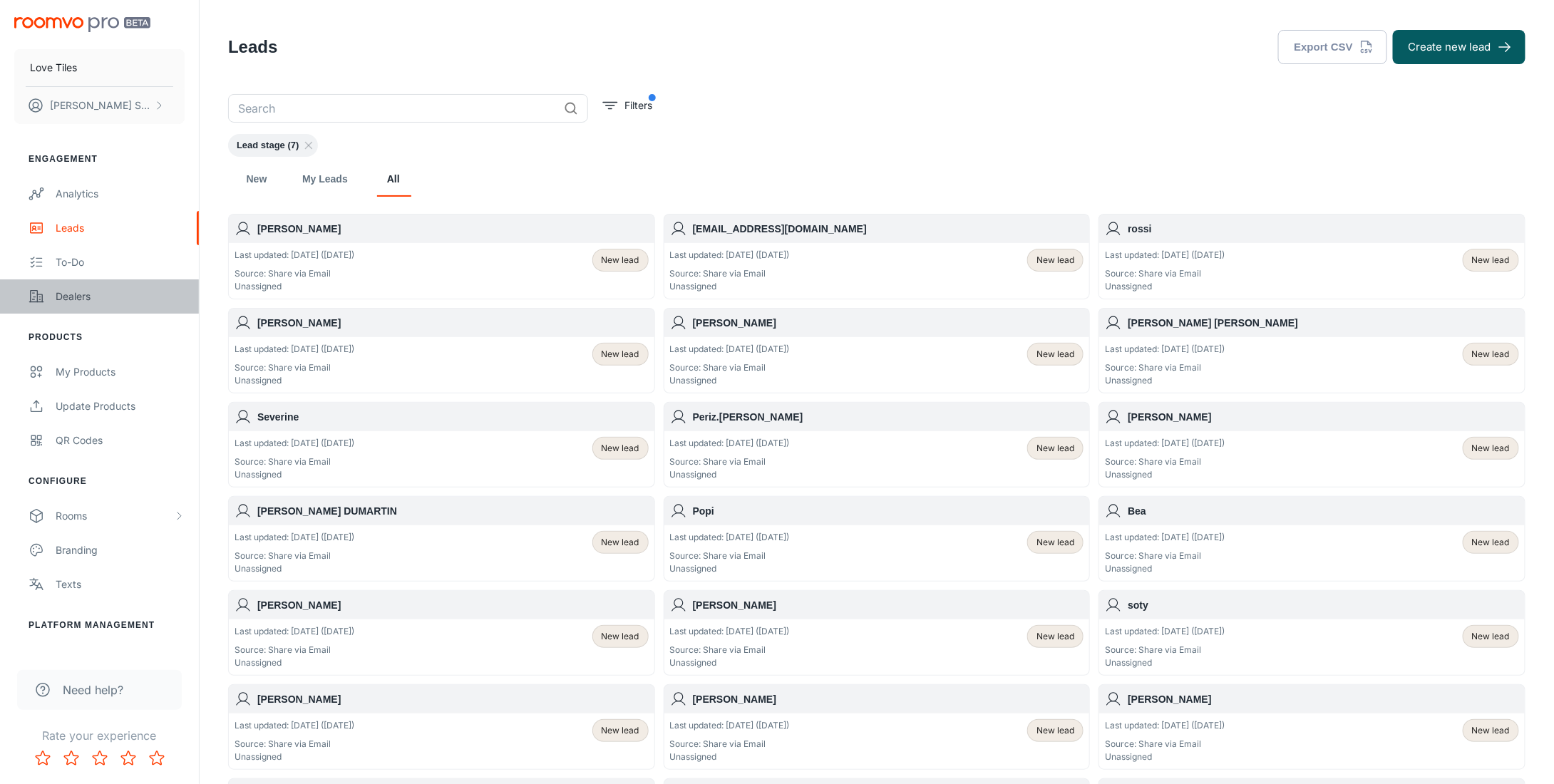
click at [70, 294] on div "Dealers" at bounding box center [120, 296] width 129 height 16
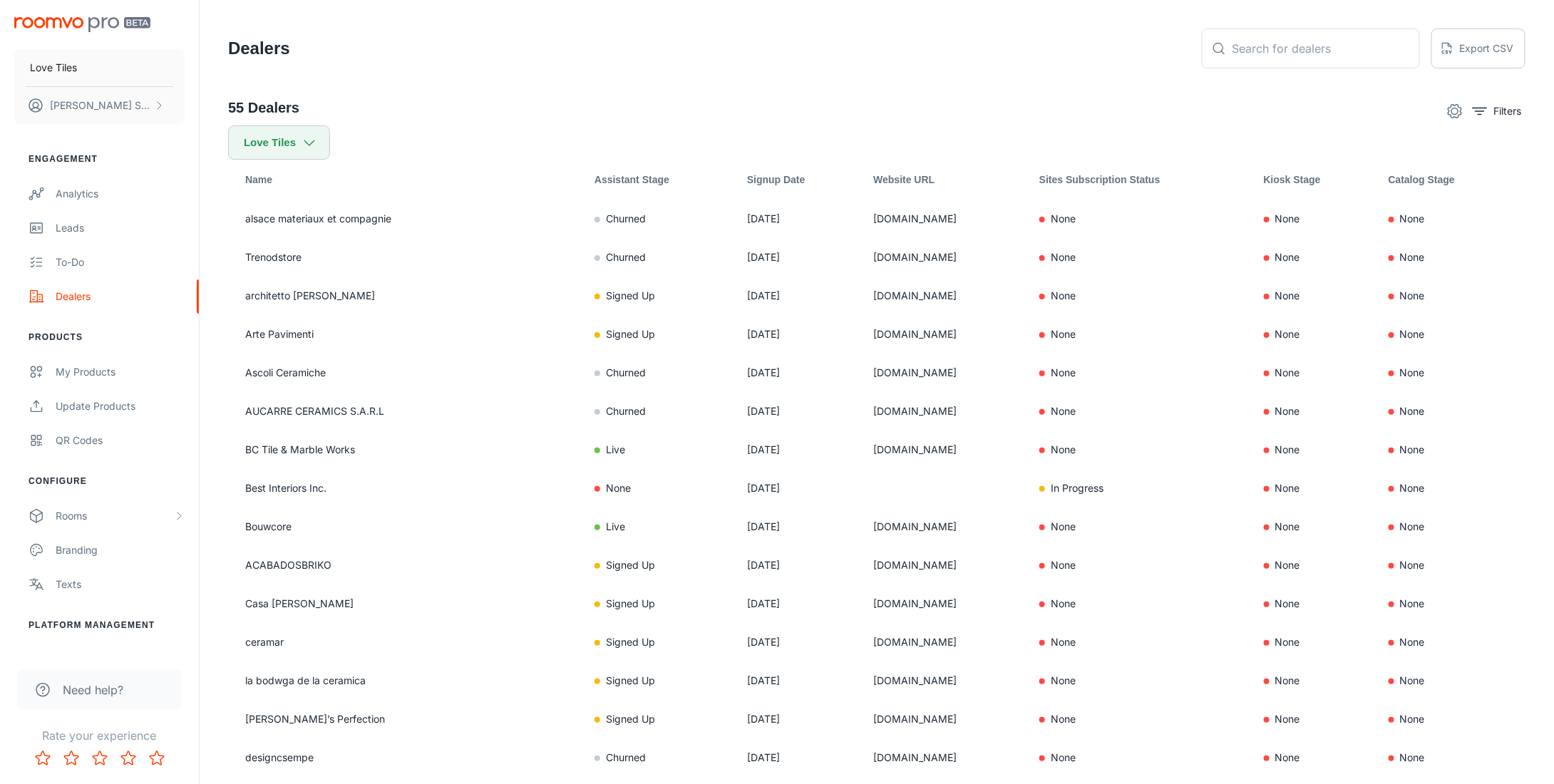
click at [601, 183] on th "Assistant Stage" at bounding box center [659, 179] width 153 height 40
click at [1482, 112] on icon "filter" at bounding box center [1480, 111] width 17 height 17
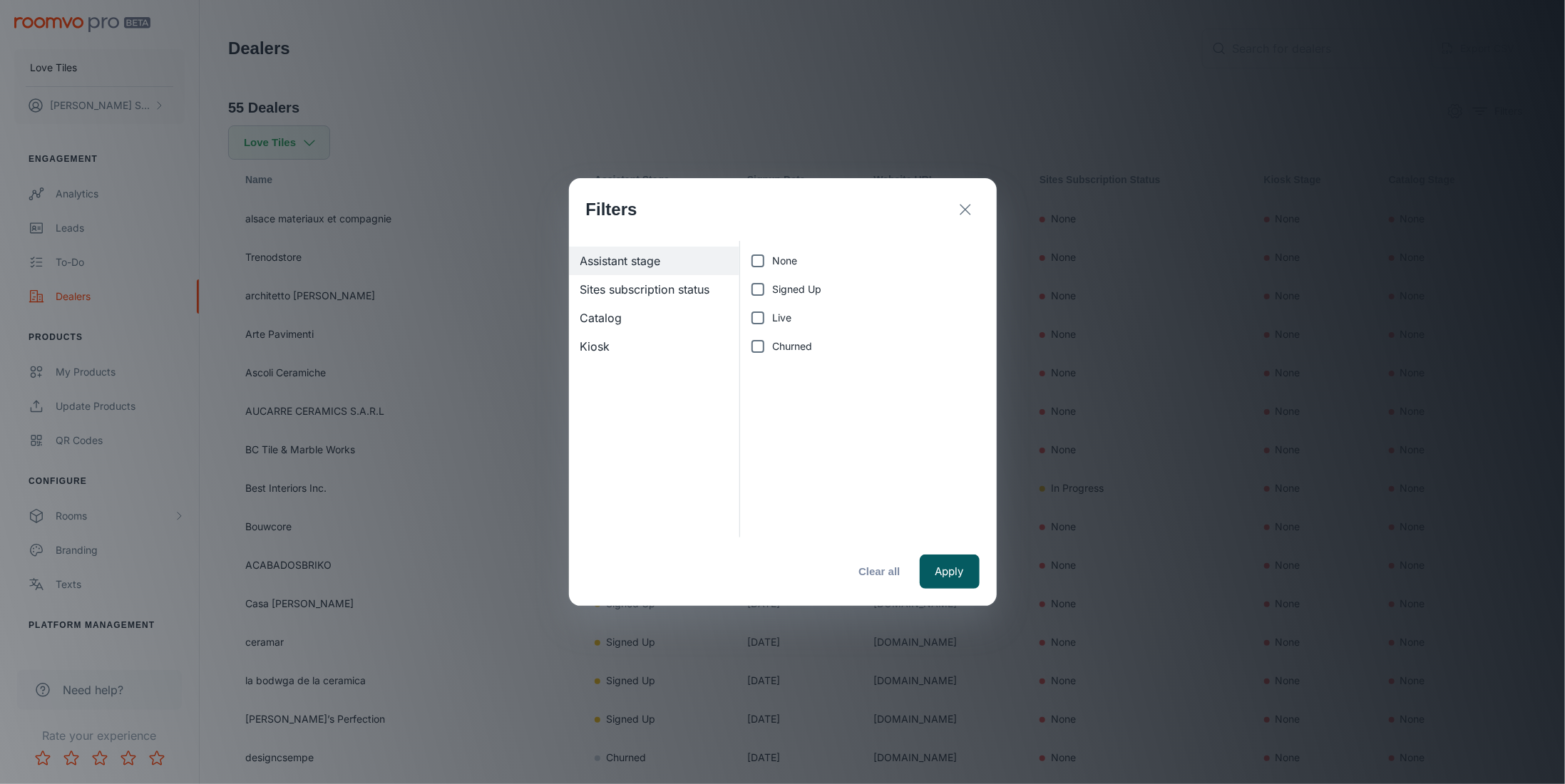
click at [781, 317] on span "Live" at bounding box center [781, 317] width 19 height 16
click at [772, 317] on input "Live" at bounding box center [758, 318] width 29 height 29
checkbox input "true"
click at [953, 585] on button "Apply" at bounding box center [949, 571] width 60 height 34
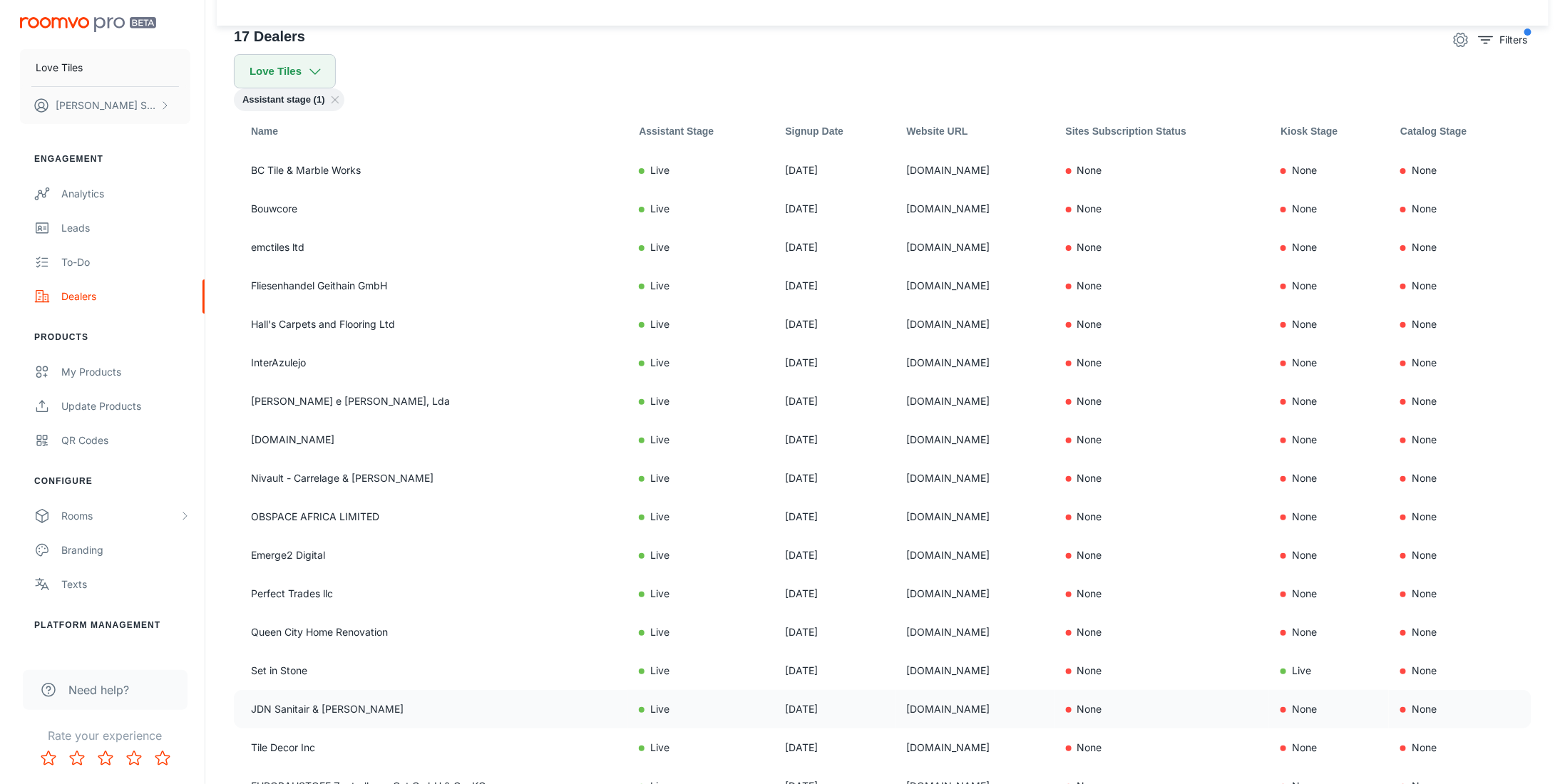
scroll to position [195, 0]
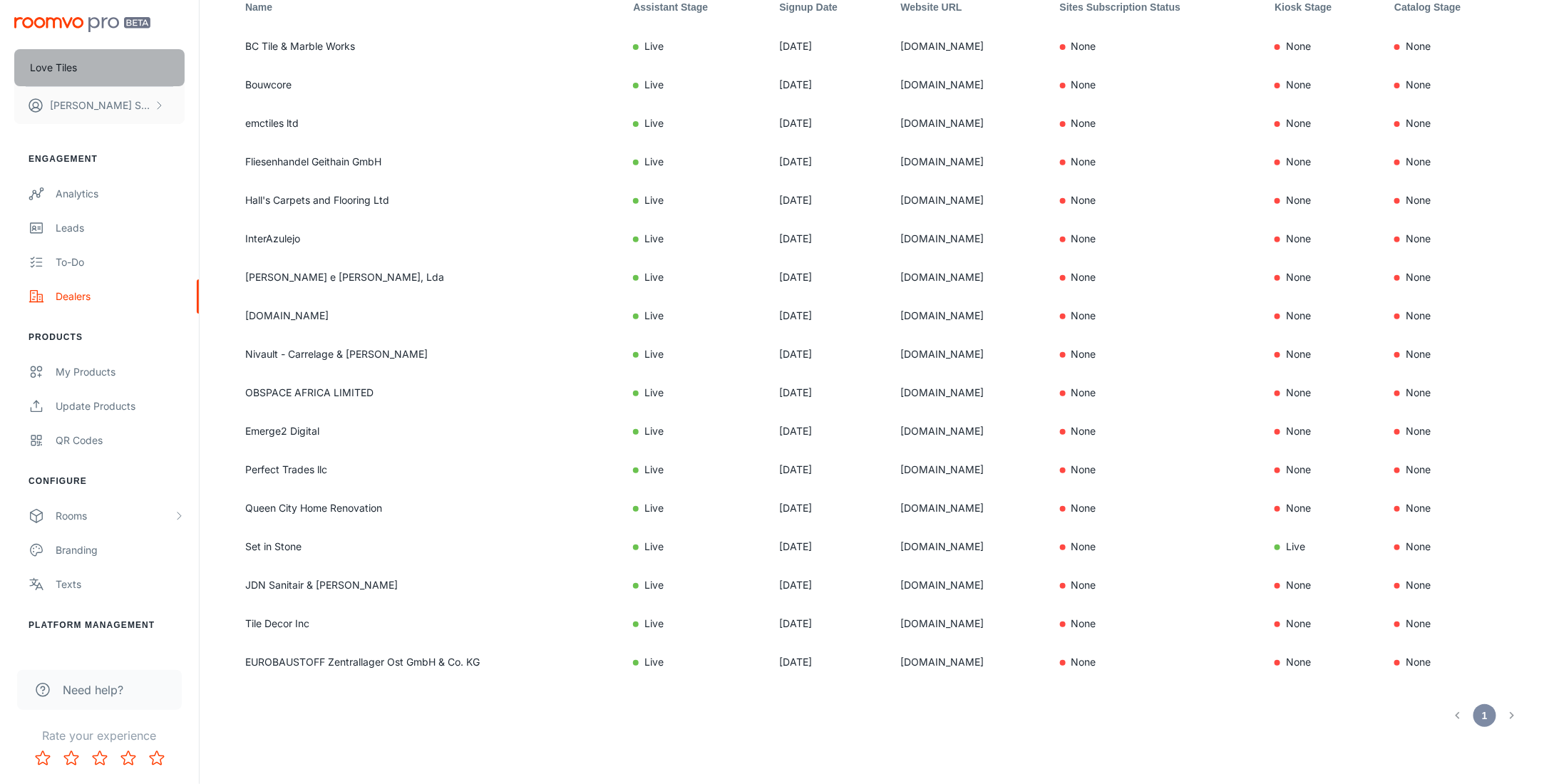
click at [103, 70] on button "Love Tiles" at bounding box center [99, 68] width 170 height 37
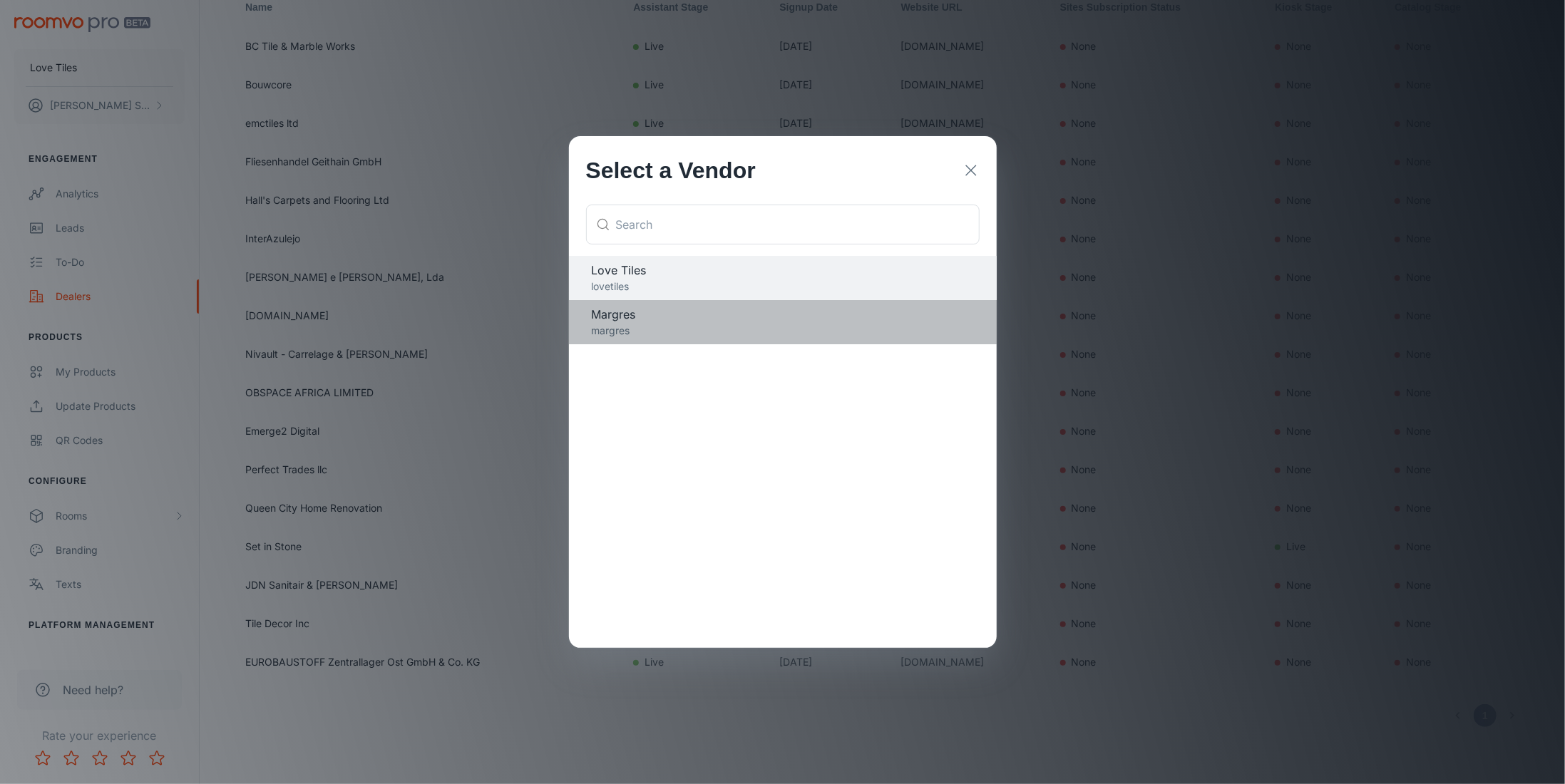
click at [656, 325] on p "margres" at bounding box center [782, 330] width 382 height 16
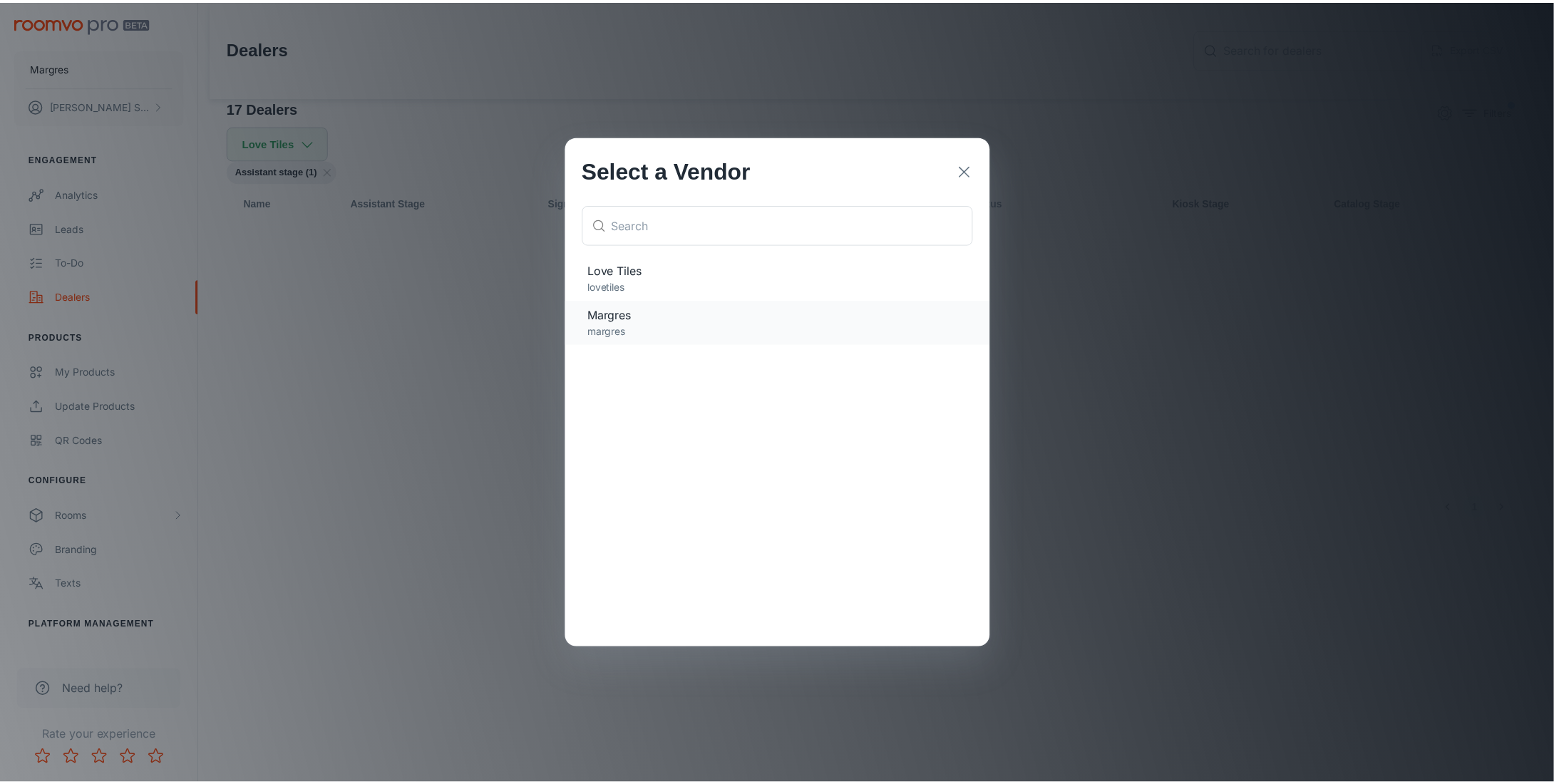
scroll to position [0, 0]
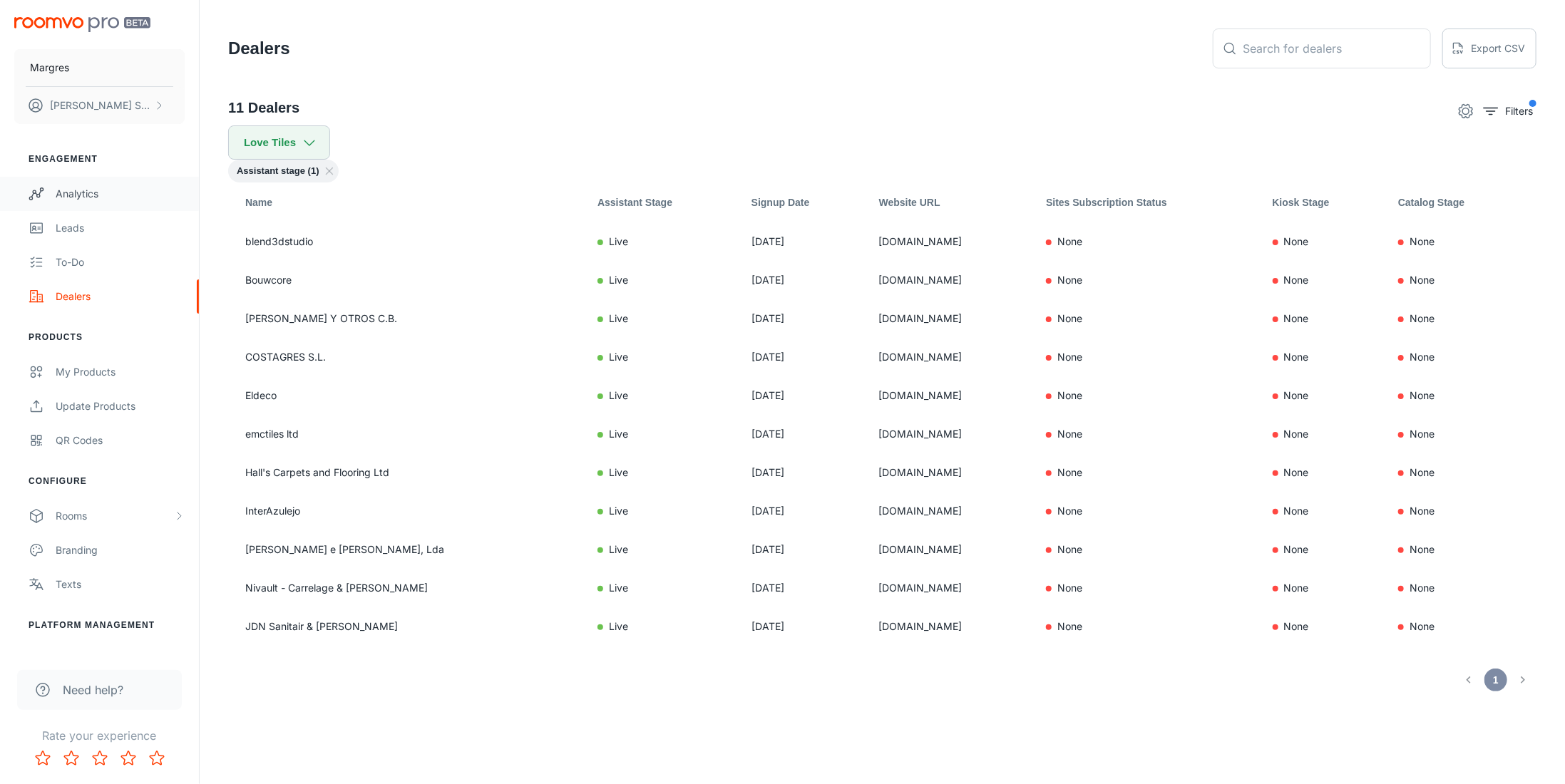
click at [84, 179] on link "Analytics" at bounding box center [99, 194] width 199 height 34
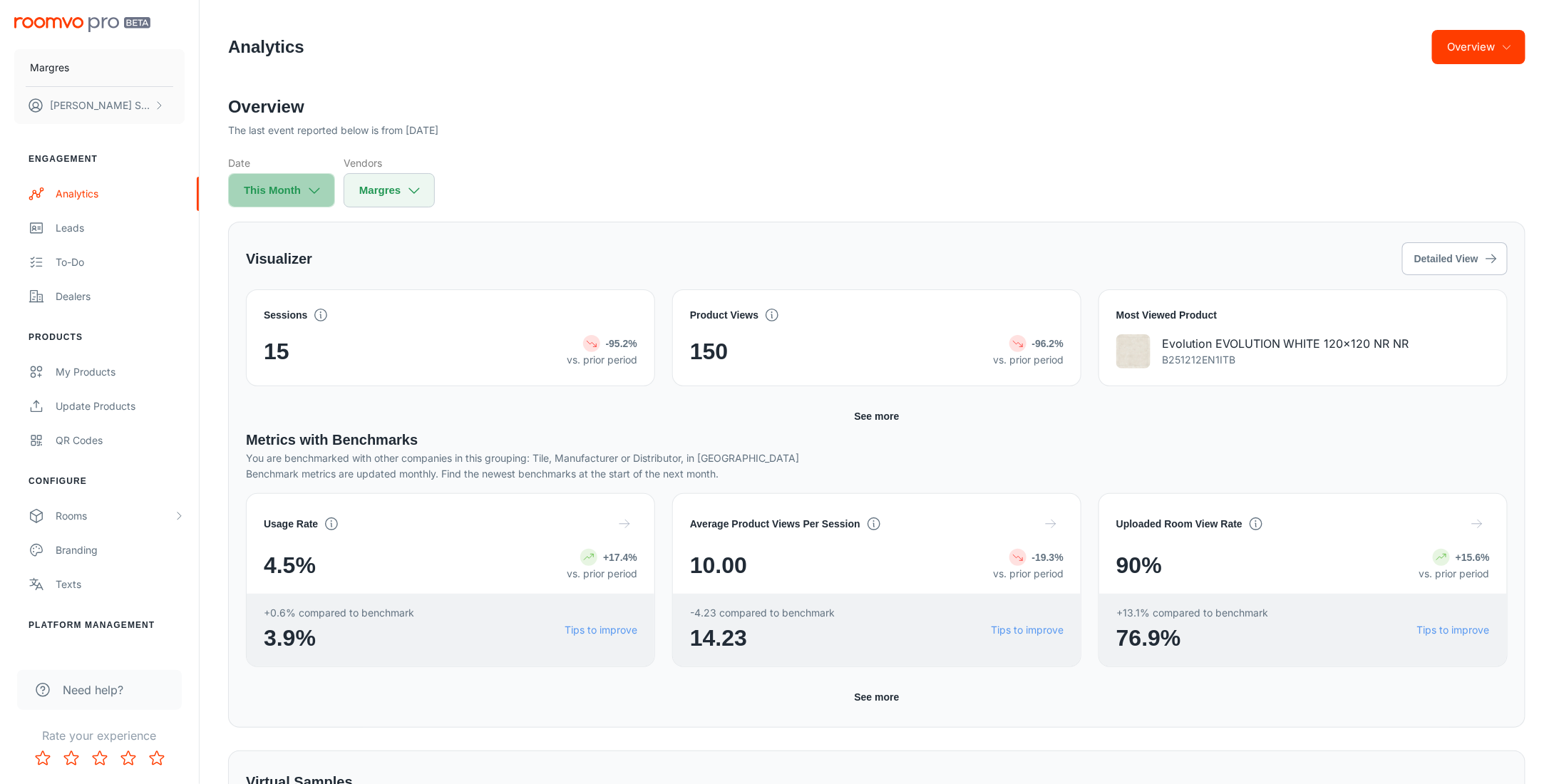
click at [301, 190] on button "This Month" at bounding box center [281, 190] width 107 height 34
select select "8"
select select "2025"
select select "8"
select select "2025"
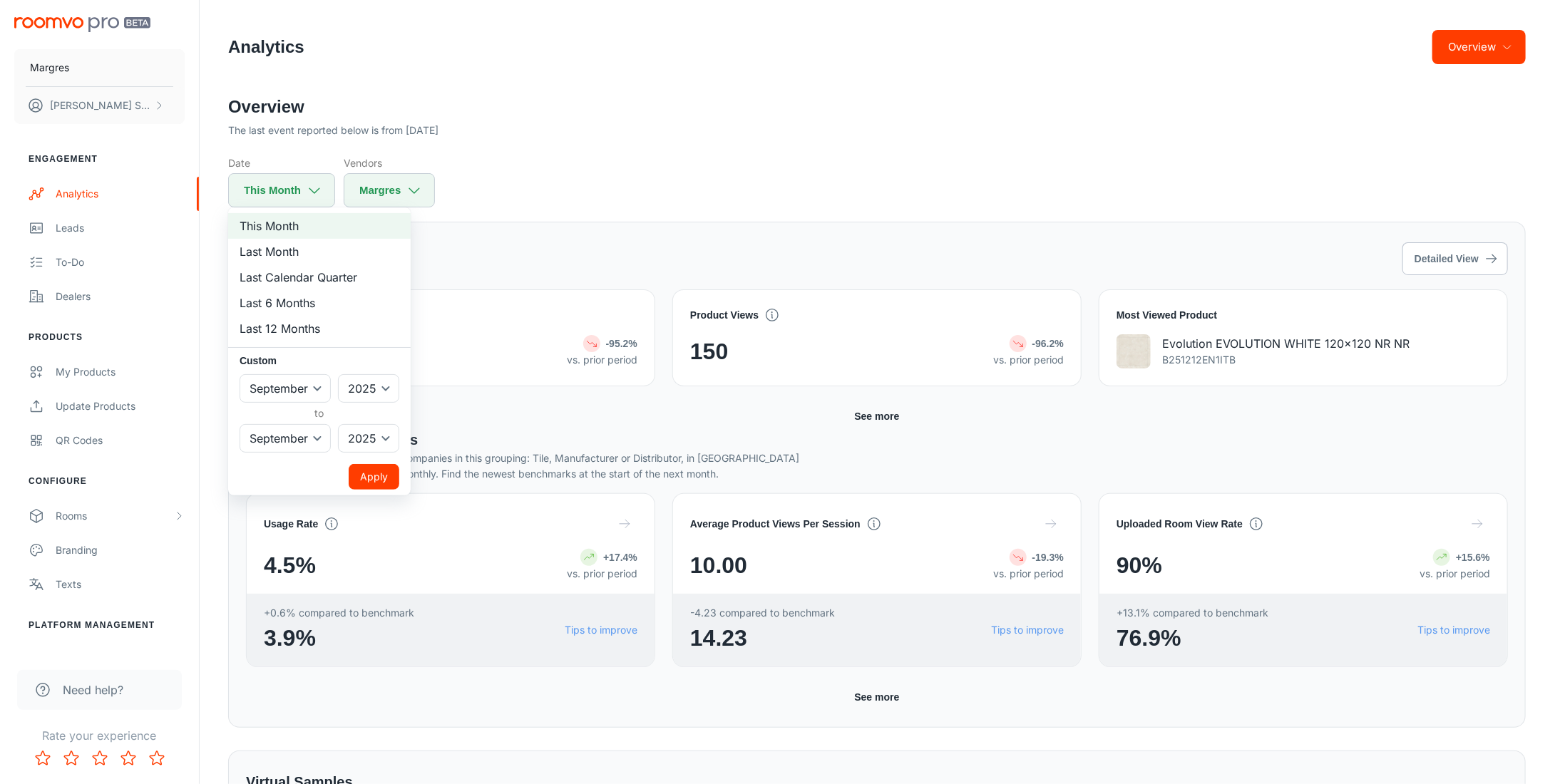
click at [295, 257] on li "Last Month" at bounding box center [319, 251] width 182 height 26
select select "7"
click at [380, 483] on button "Apply" at bounding box center [374, 477] width 51 height 26
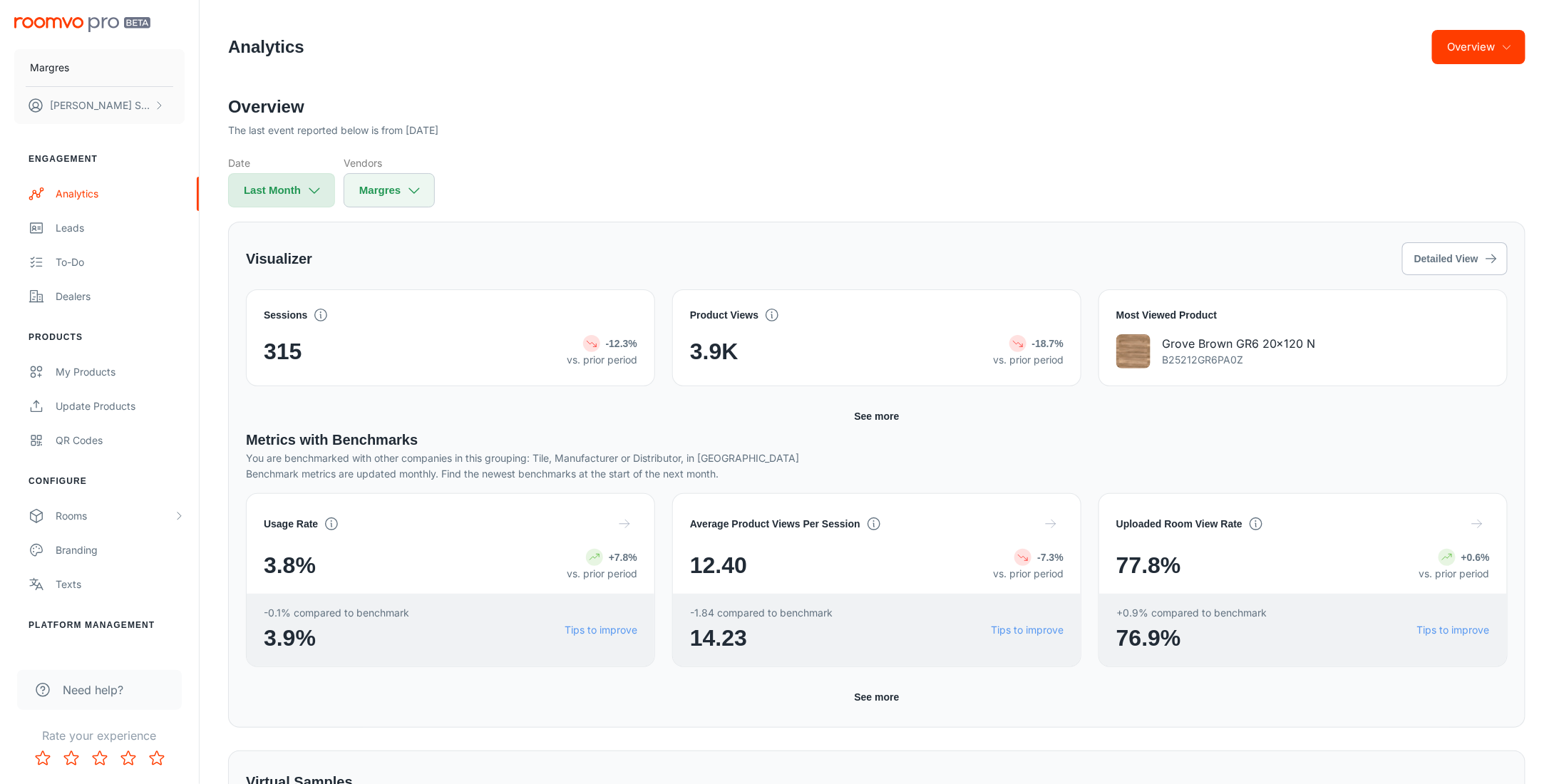
click at [299, 195] on button "Last Month" at bounding box center [281, 190] width 107 height 34
select select "7"
select select "2025"
select select "7"
select select "2025"
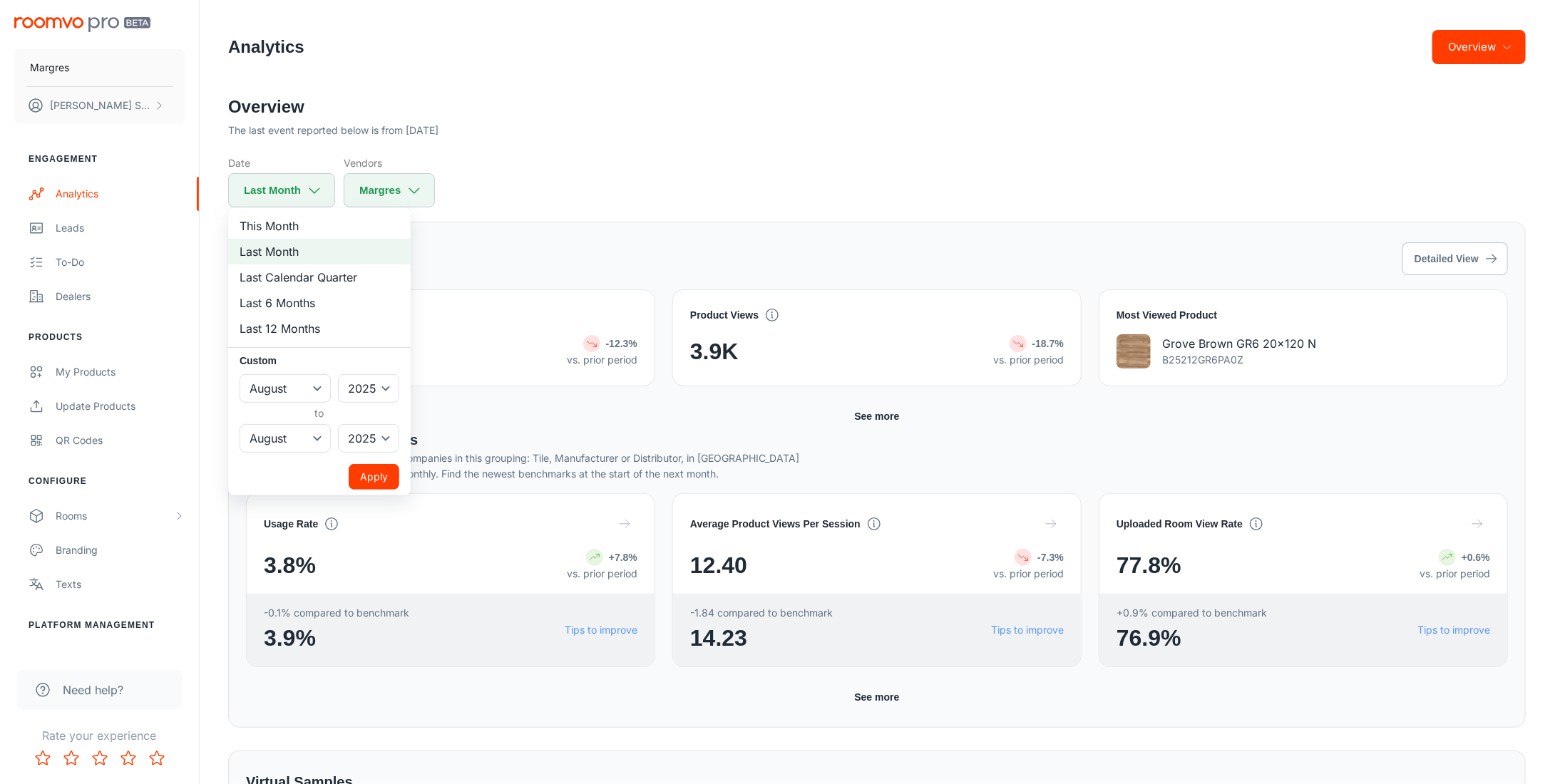
click at [302, 307] on li "Last 6 Months" at bounding box center [319, 303] width 182 height 26
select select "2"
click at [372, 489] on button "Apply" at bounding box center [374, 477] width 51 height 26
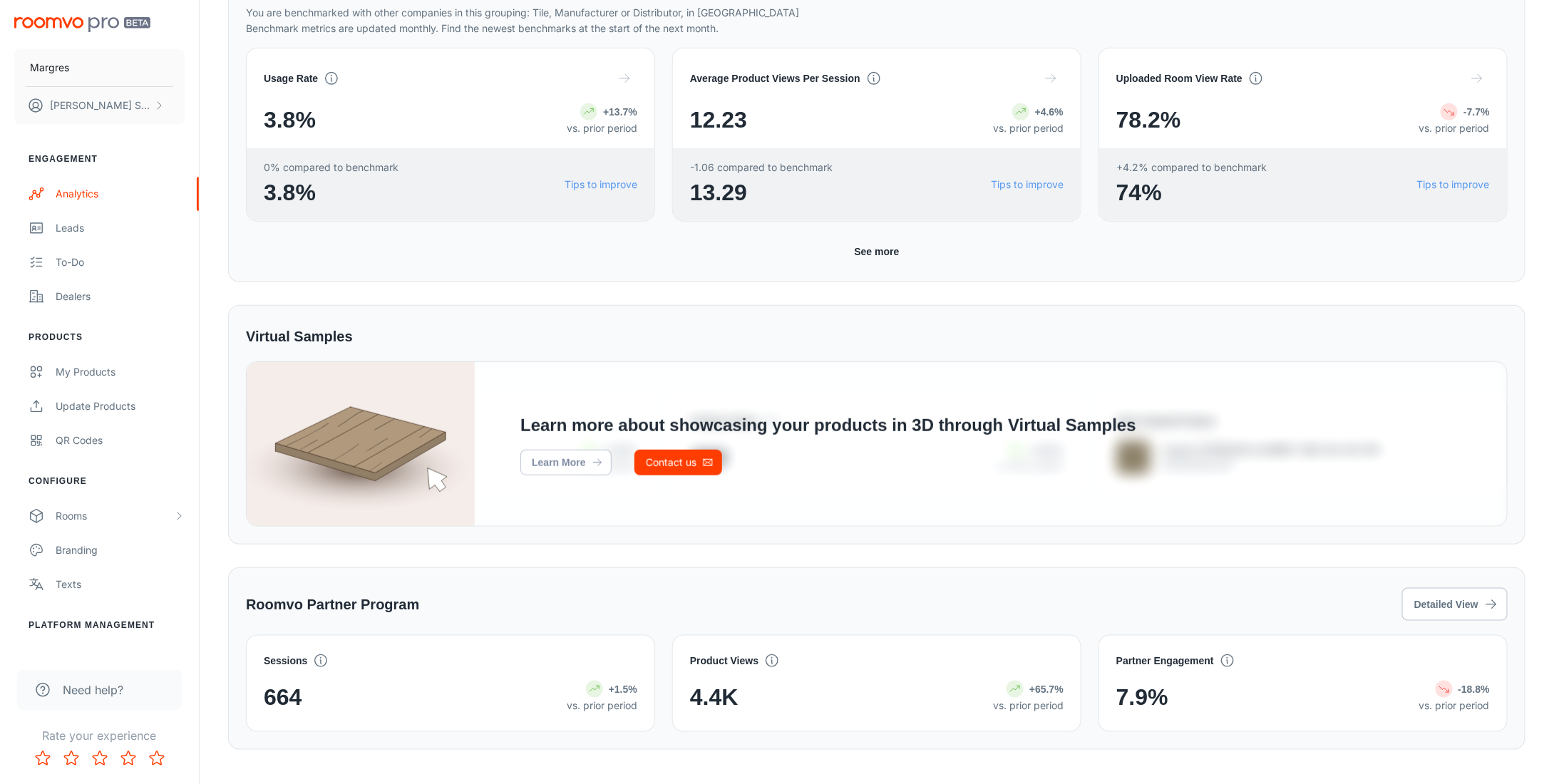
scroll to position [462, 0]
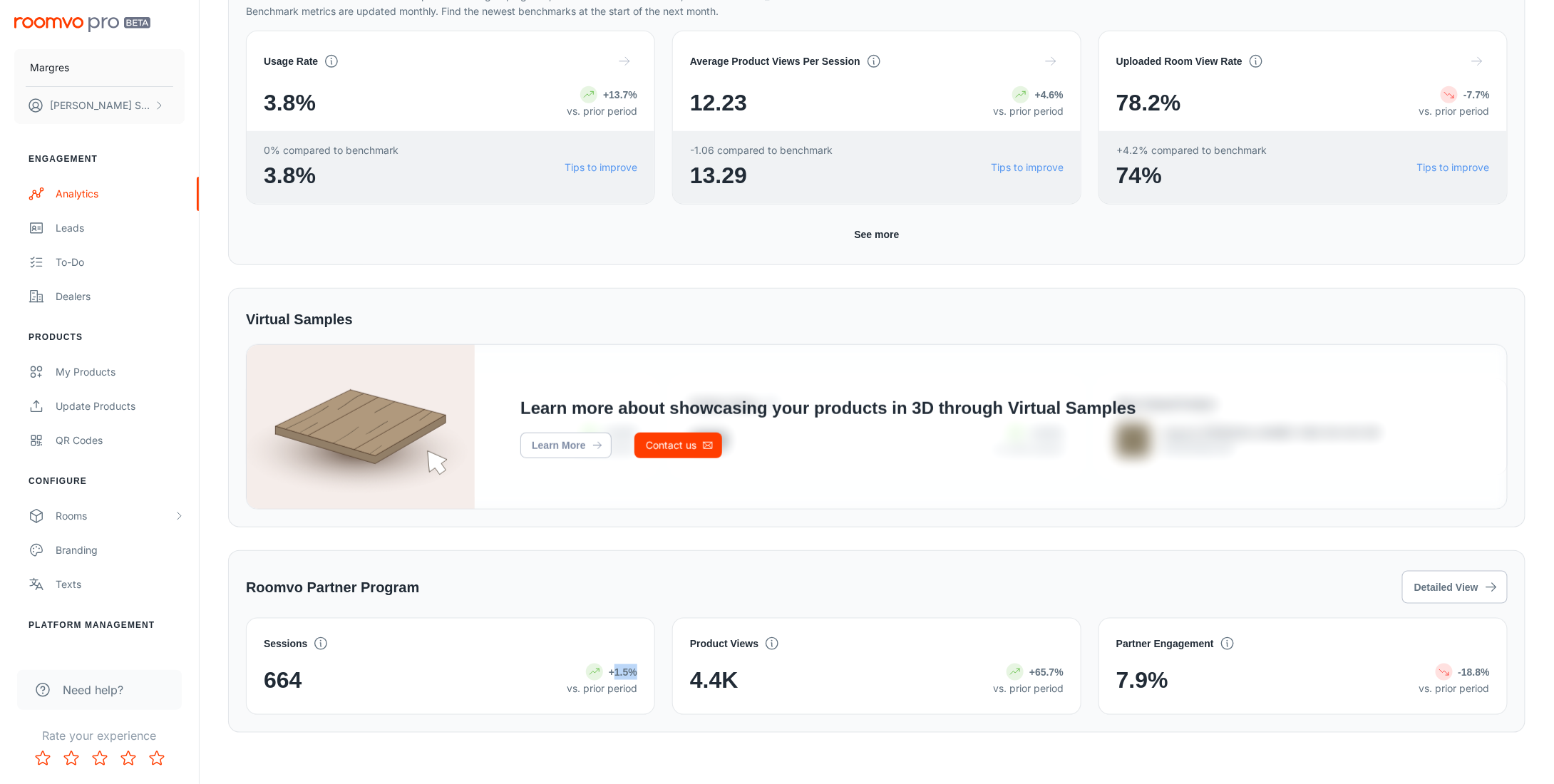
drag, startPoint x: 616, startPoint y: 668, endPoint x: 638, endPoint y: 668, distance: 22.0
click at [638, 668] on div "Sessions 664 +1.5% vs. prior period" at bounding box center [450, 666] width 409 height 97
click at [877, 225] on button "See more" at bounding box center [876, 235] width 56 height 26
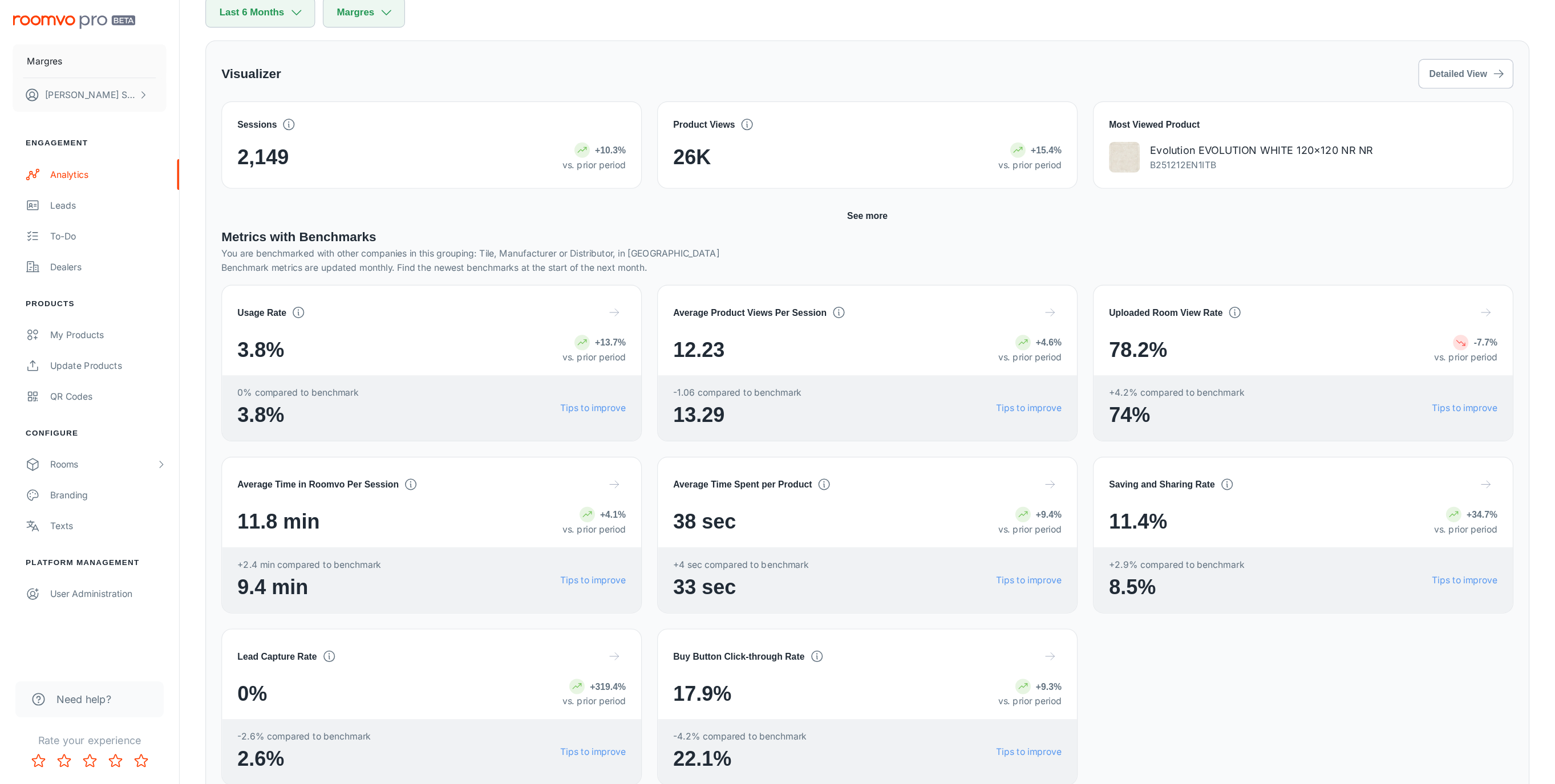
scroll to position [141, 0]
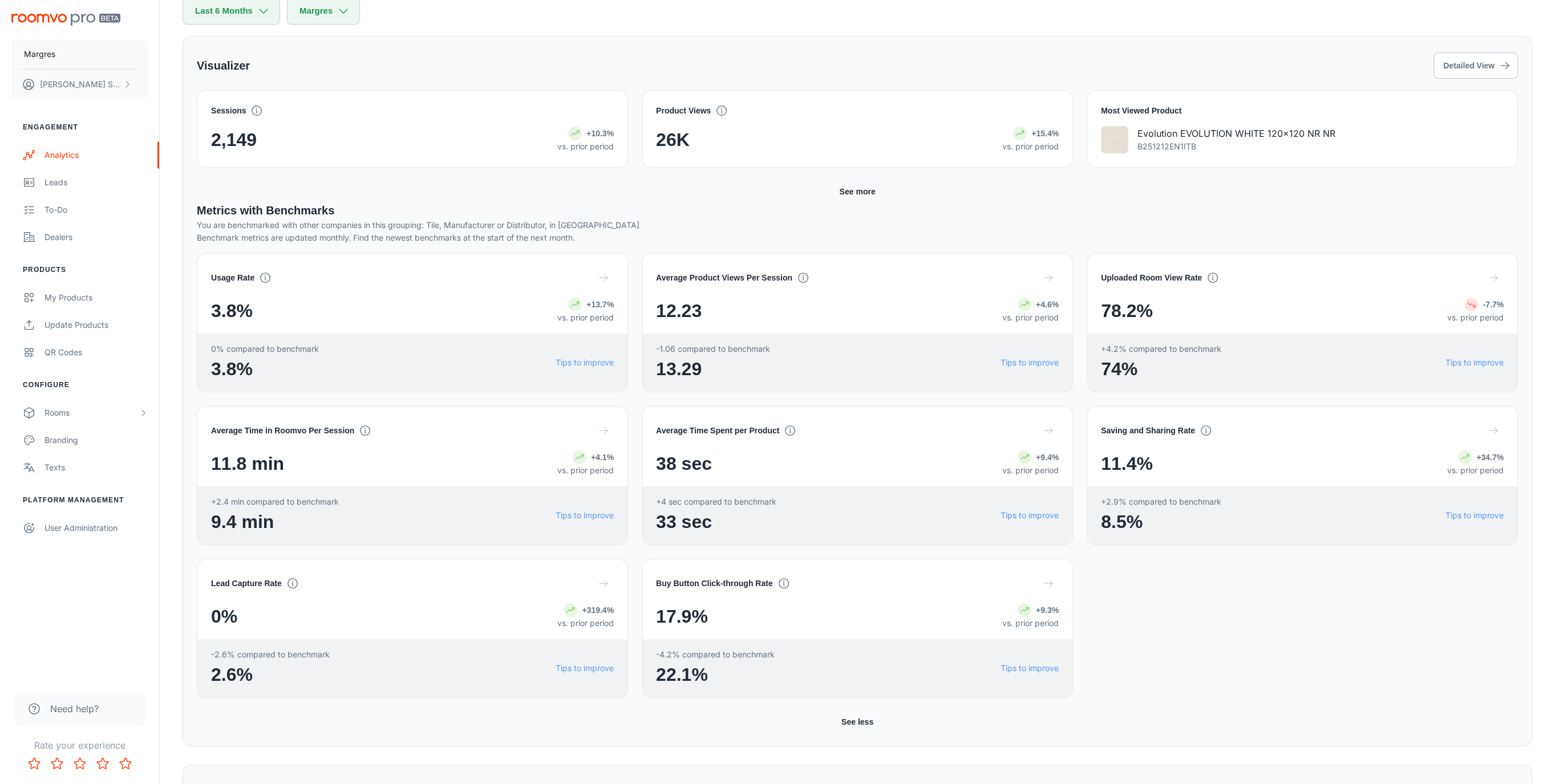
drag, startPoint x: 1247, startPoint y: 2, endPoint x: 1291, endPoint y: 666, distance: 665.5
click at [1252, 627] on div "Average Time in Roomvo Per Session 11.8 min +4.1% vs. prior period +2.4 min com…" at bounding box center [850, 545] width 1335 height 305
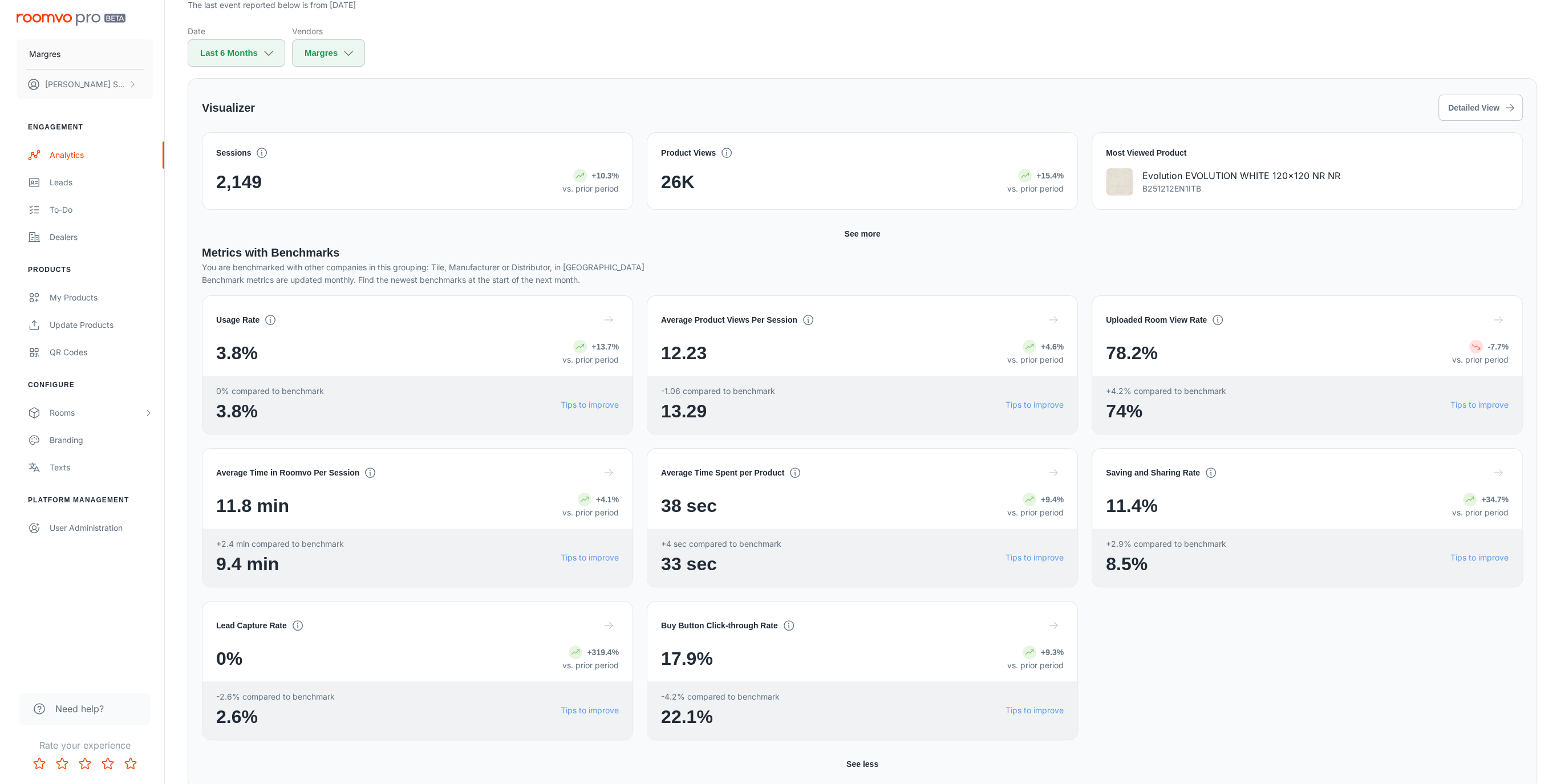
scroll to position [70, 0]
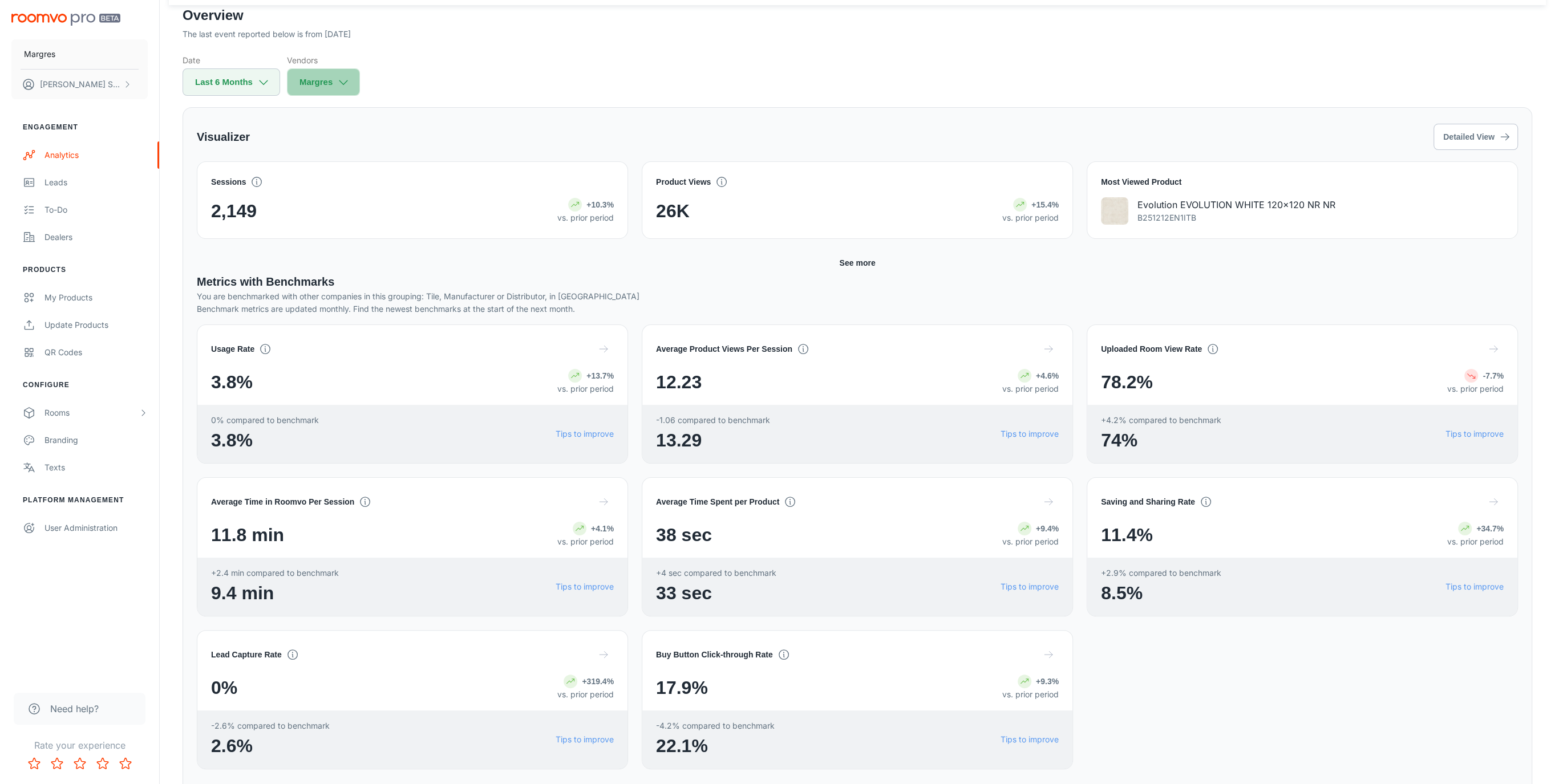
click at [346, 83] on icon "button" at bounding box center [343, 82] width 13 height 13
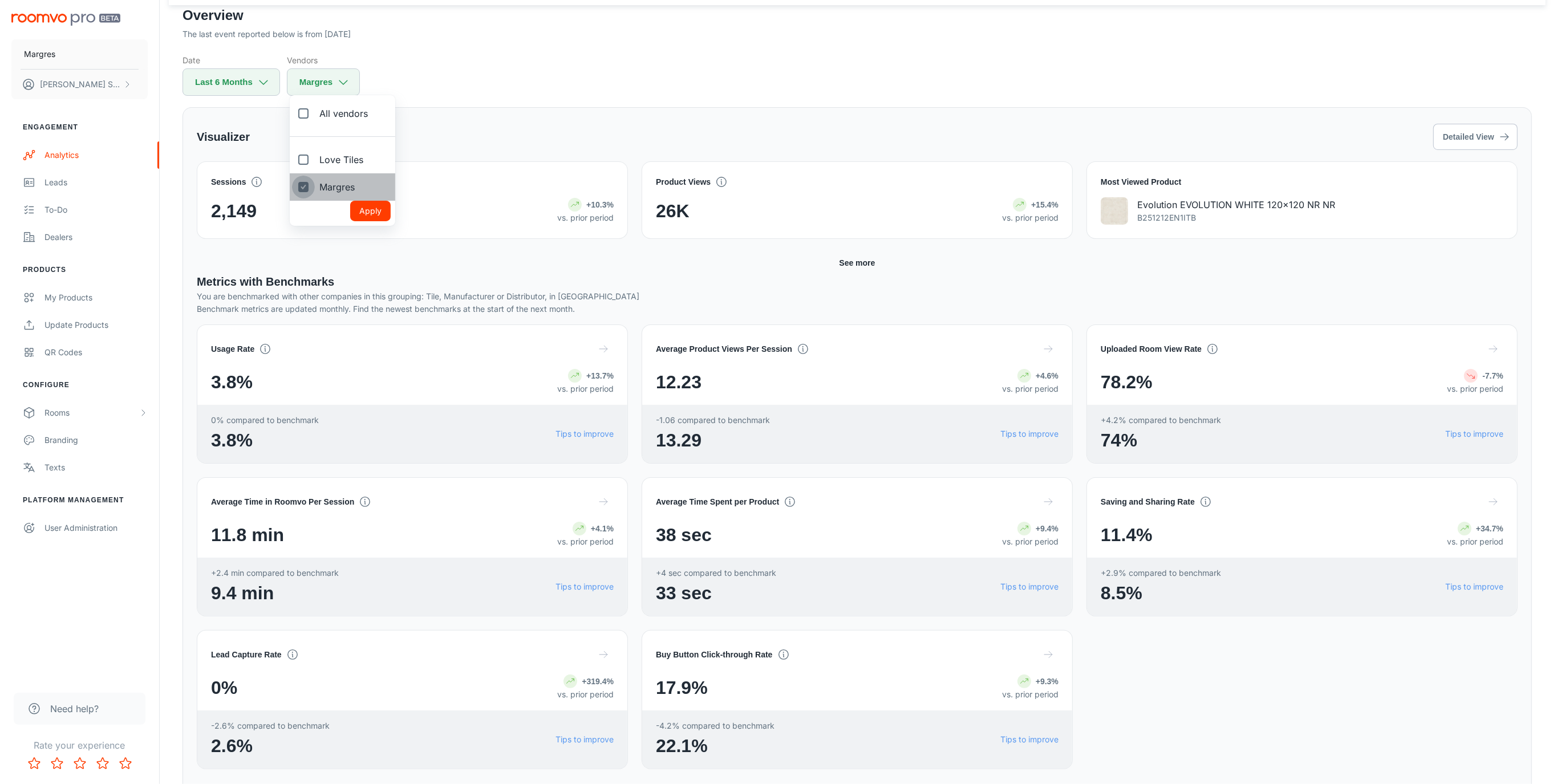
click at [303, 188] on input "Margres" at bounding box center [304, 187] width 23 height 23
checkbox input "false"
click at [315, 161] on label "Love Tiles" at bounding box center [331, 159] width 83 height 27
click at [315, 161] on input "Love Tiles" at bounding box center [304, 160] width 23 height 23
checkbox input "true"
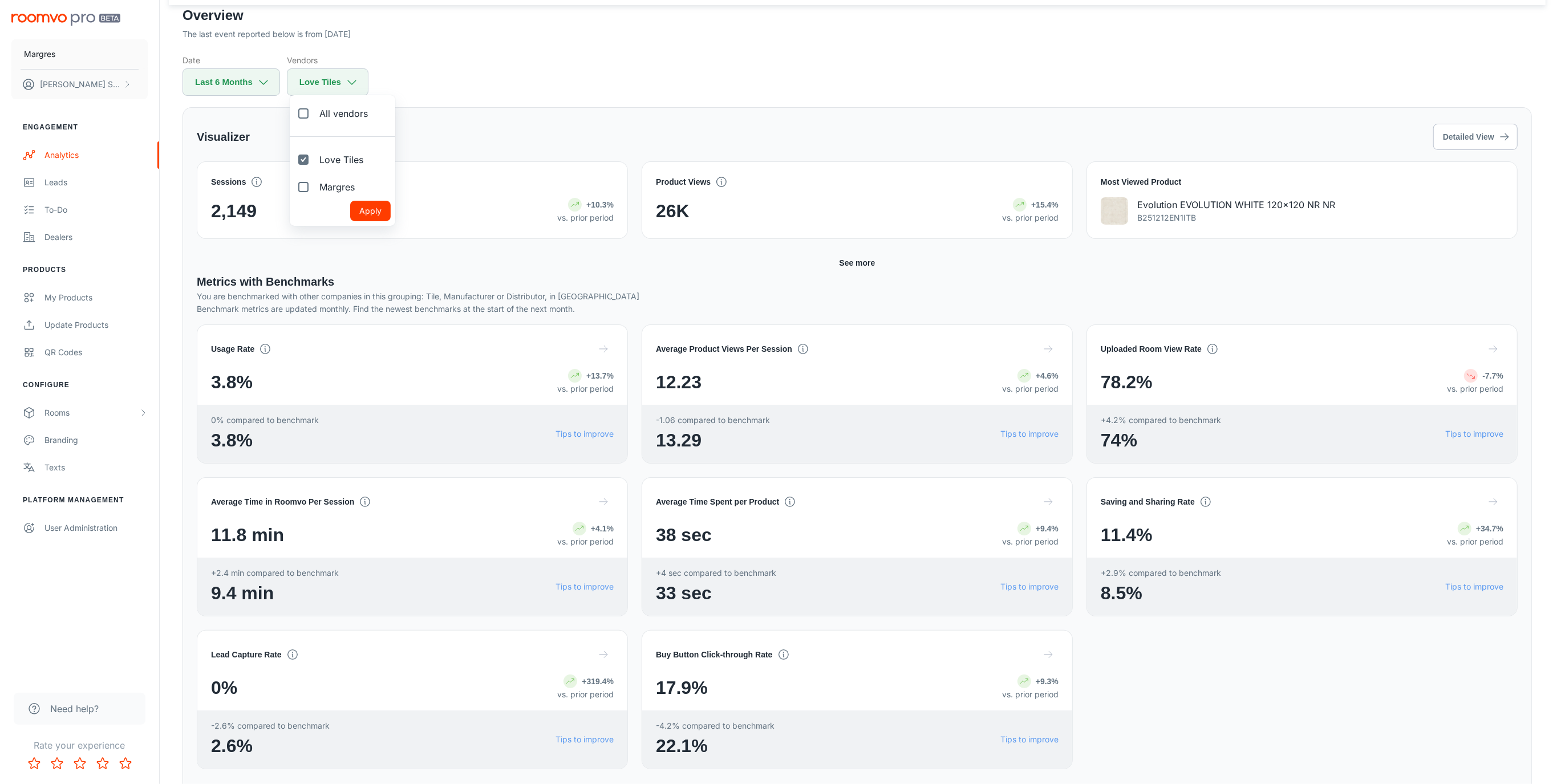
click at [369, 213] on button "Apply" at bounding box center [370, 211] width 41 height 21
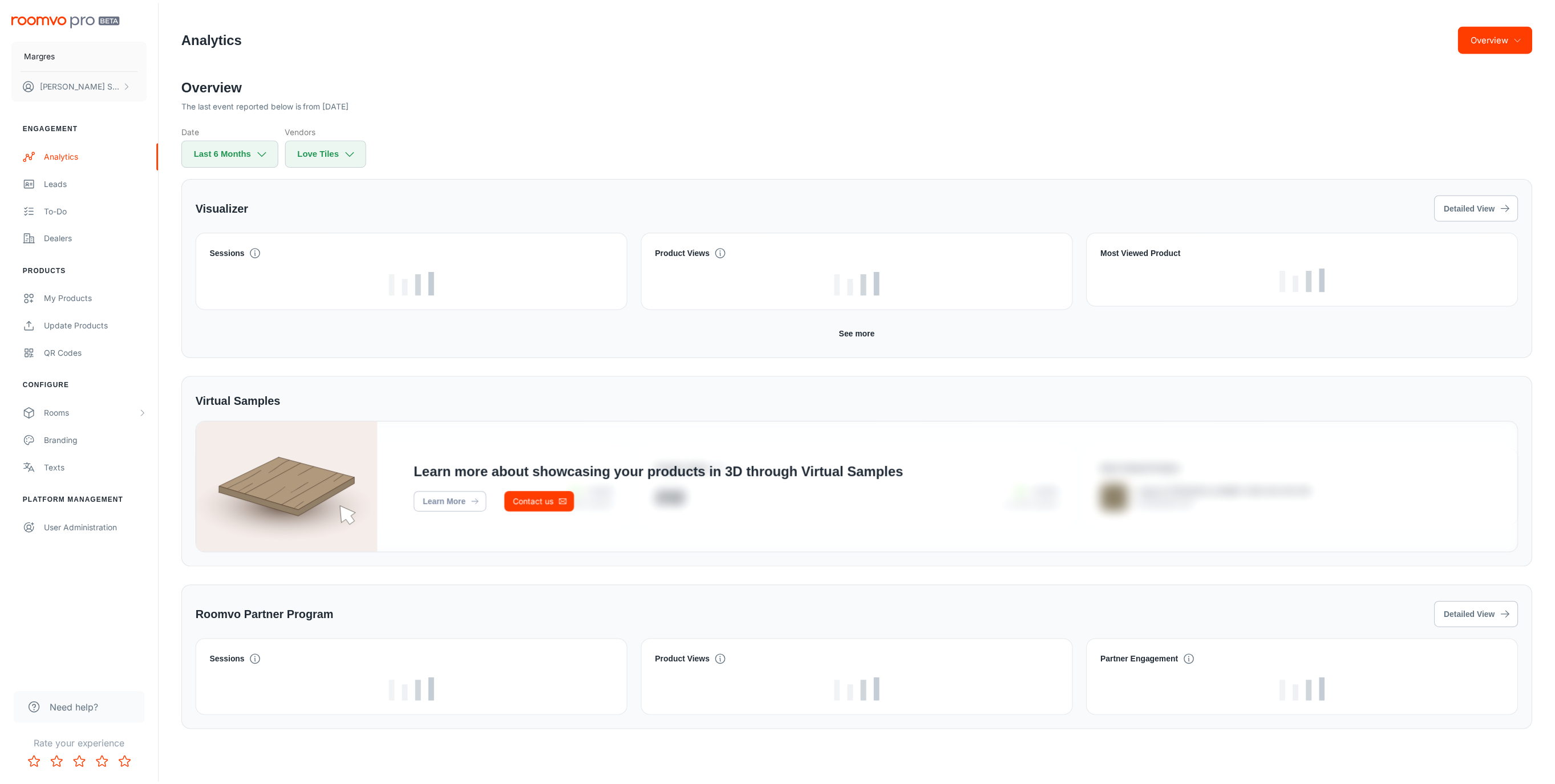
scroll to position [0, 0]
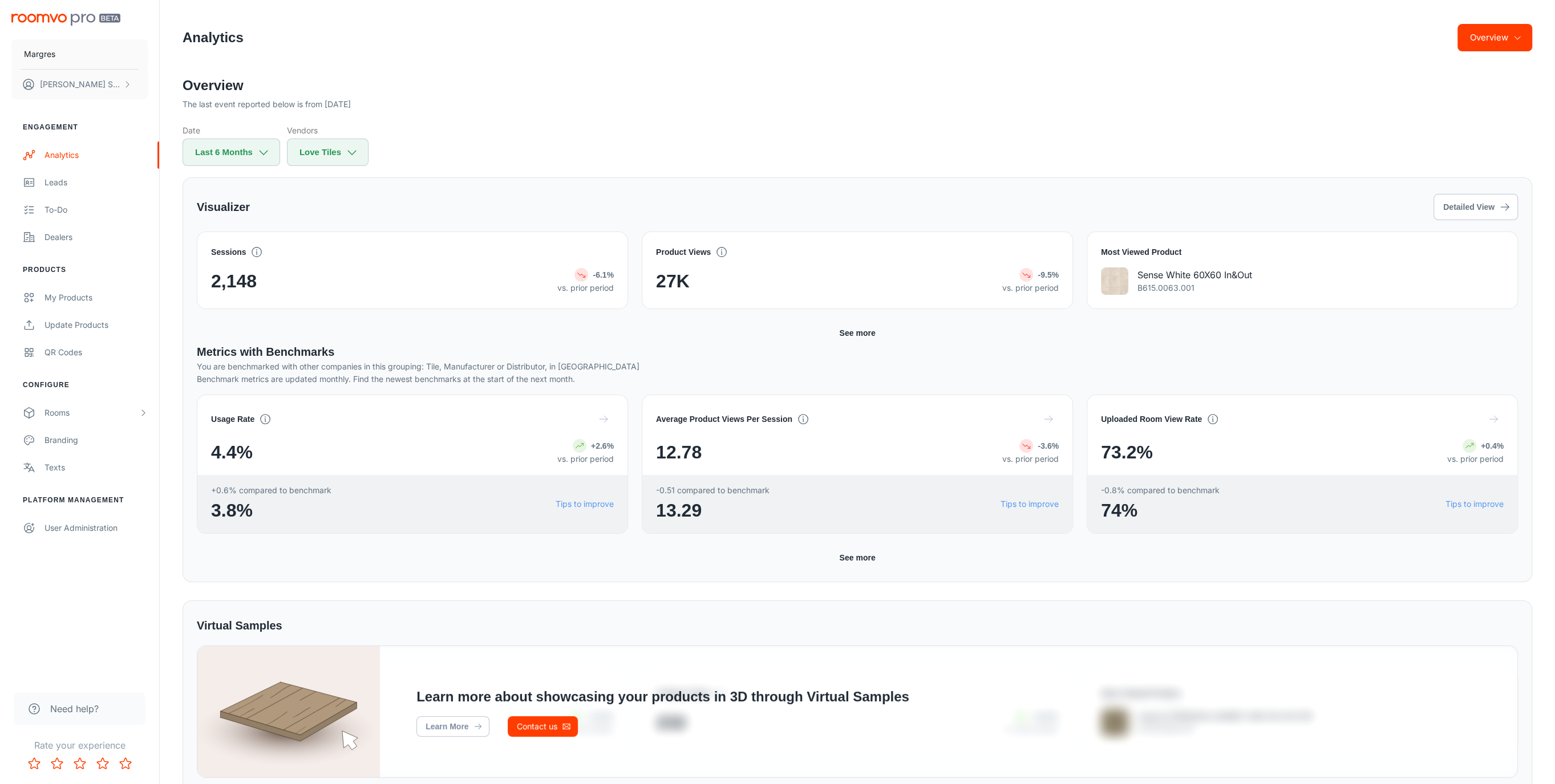
click at [862, 329] on button "See more" at bounding box center [857, 333] width 45 height 21
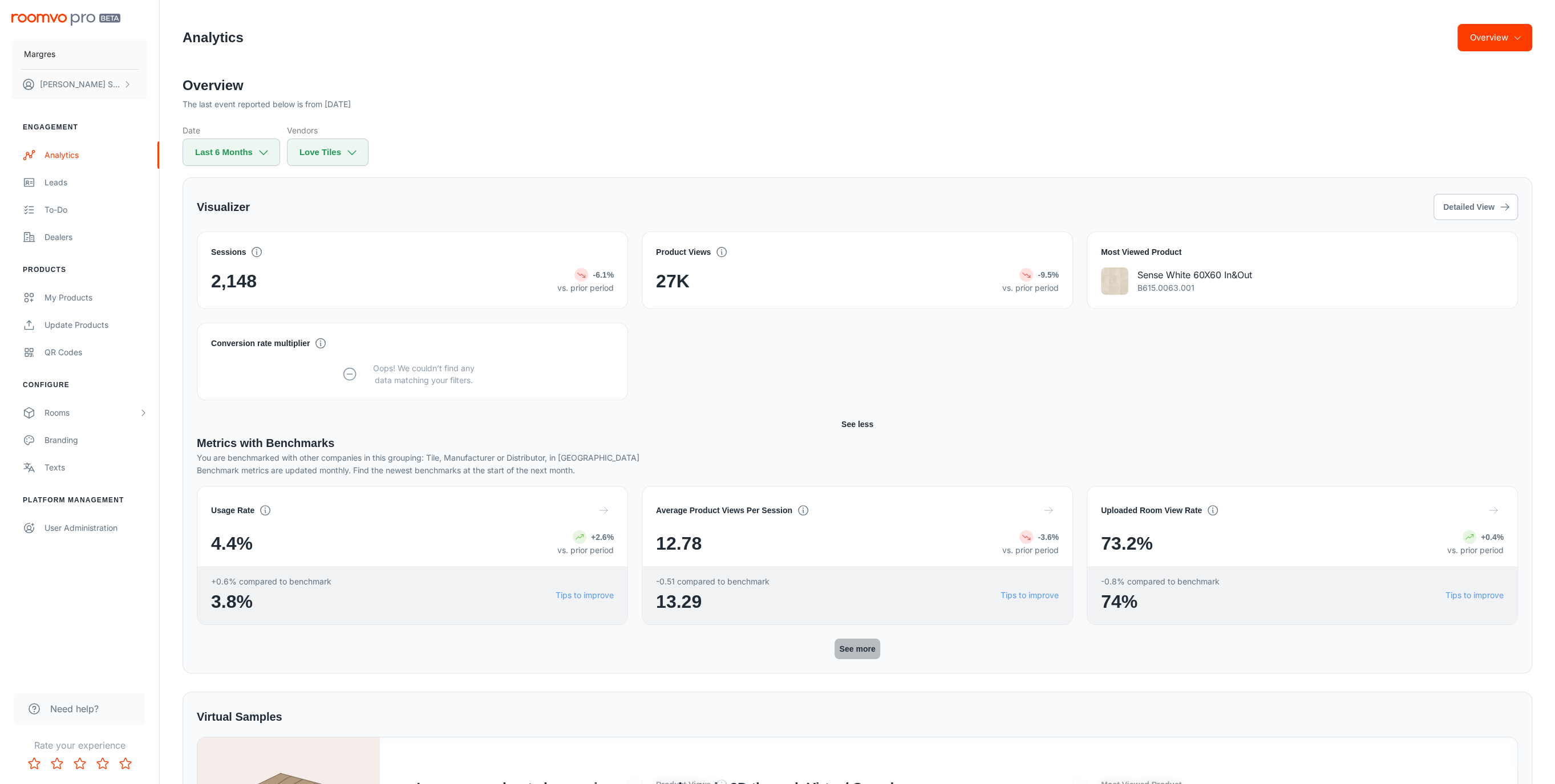
click at [857, 627] on button "See more" at bounding box center [857, 649] width 45 height 21
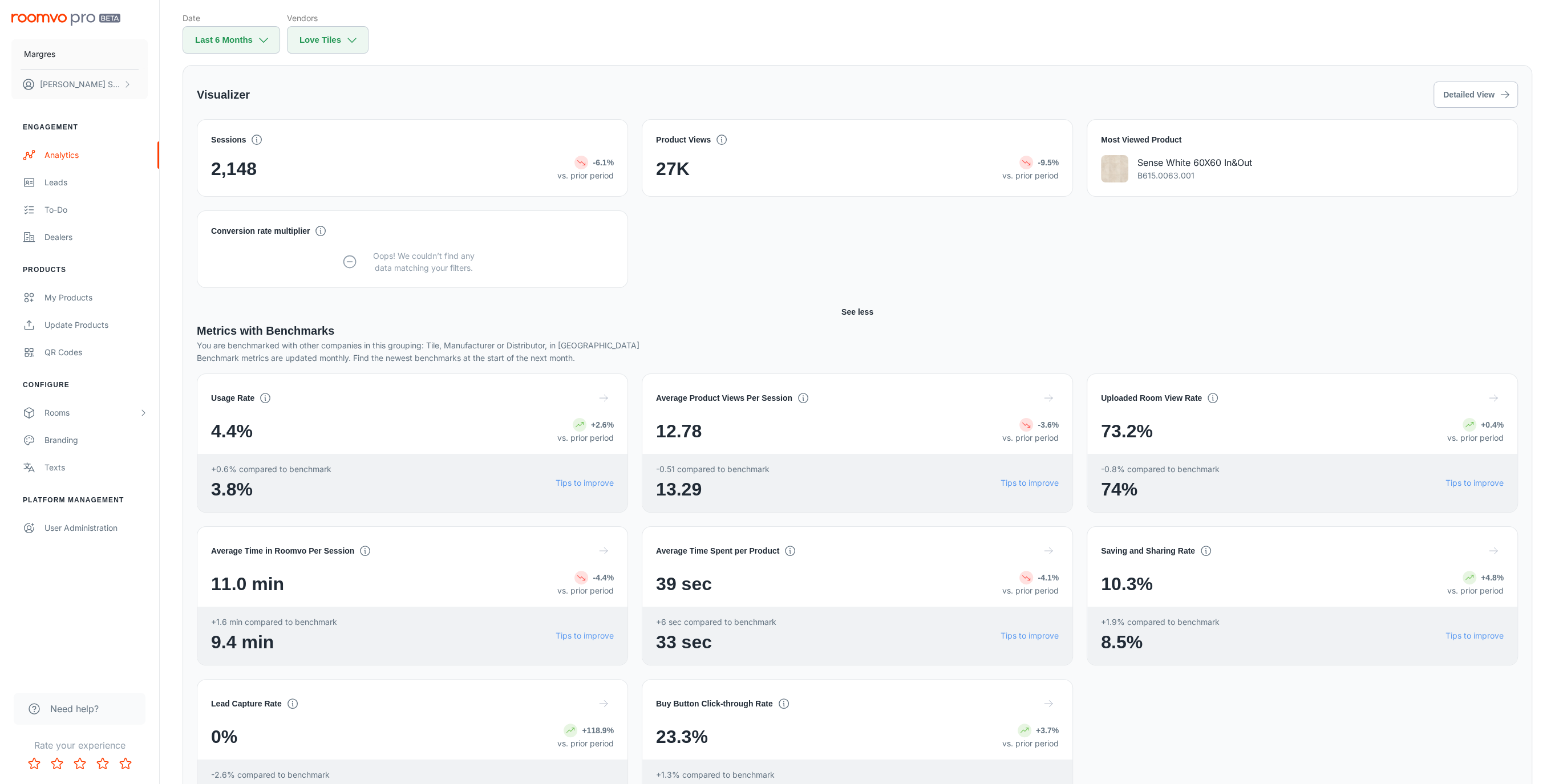
scroll to position [143, 0]
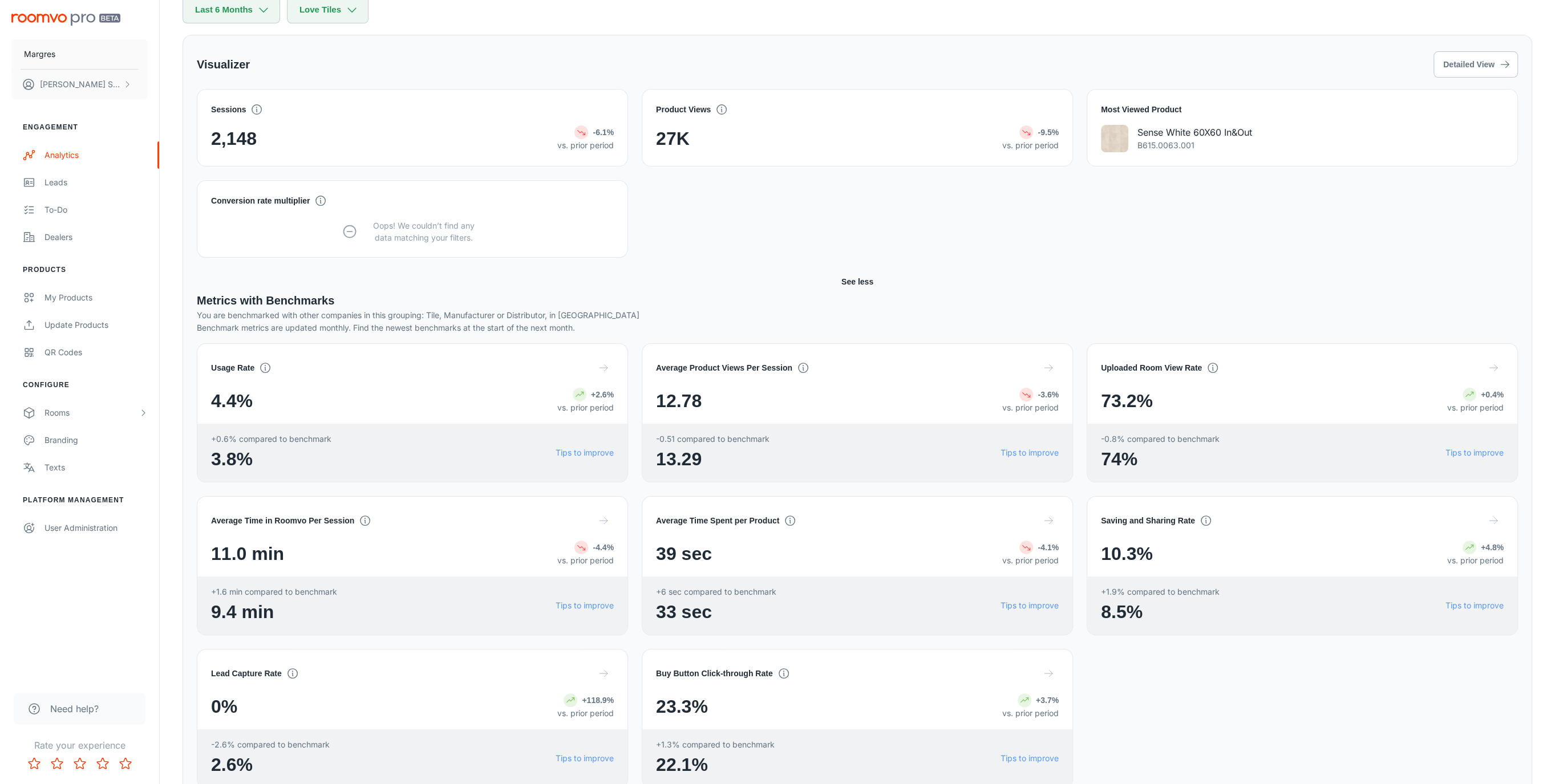
click at [863, 282] on button "See less" at bounding box center [857, 282] width 41 height 21
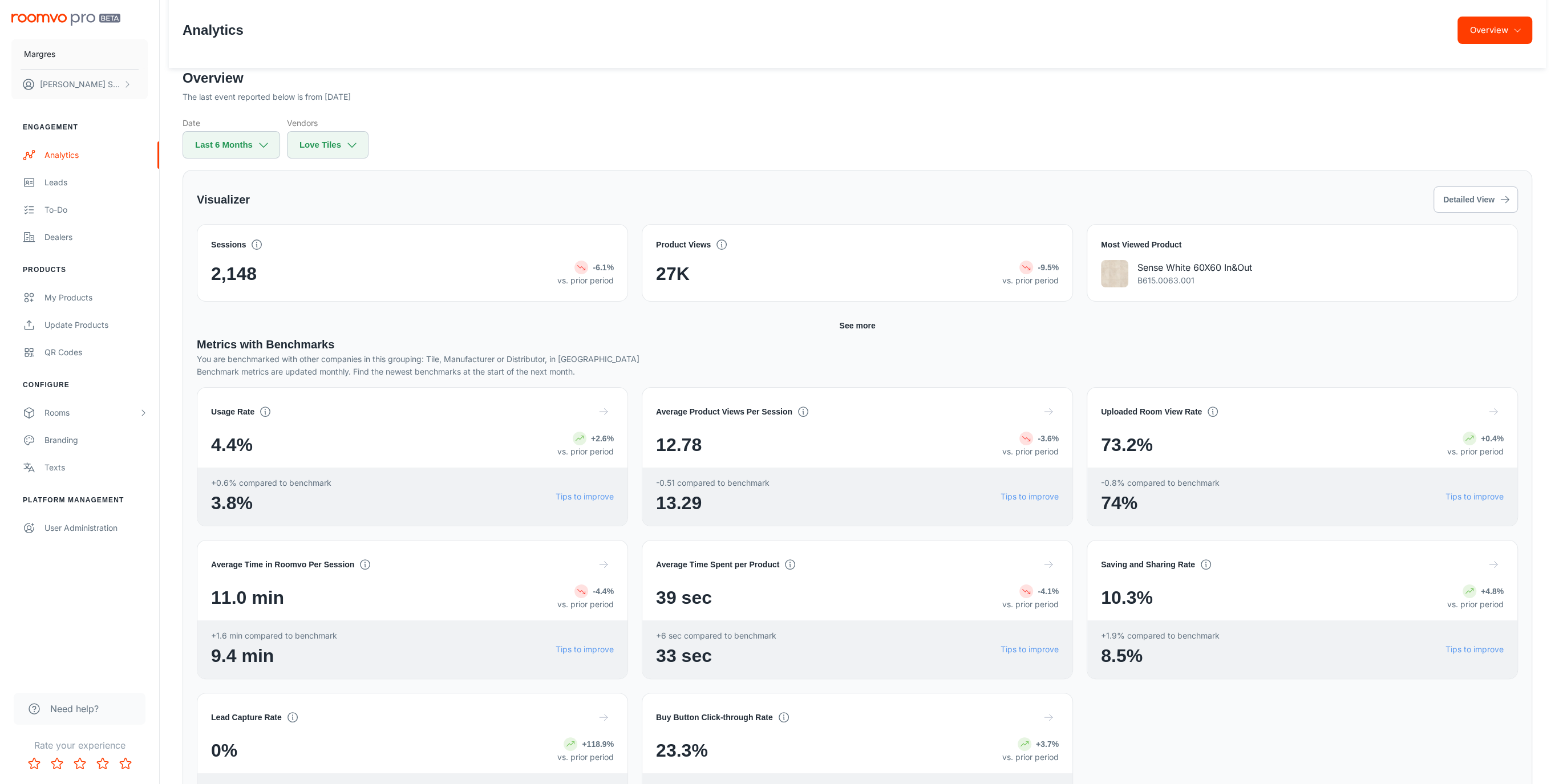
scroll to position [0, 0]
